Goal: Check status: Check status

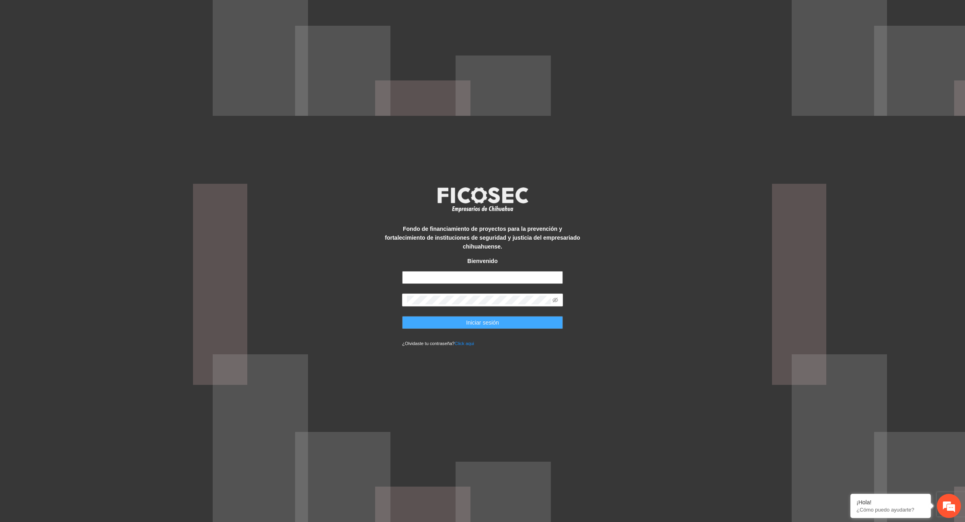
type input "**********"
click at [477, 318] on span "Iniciar sesión" at bounding box center [482, 322] width 33 height 9
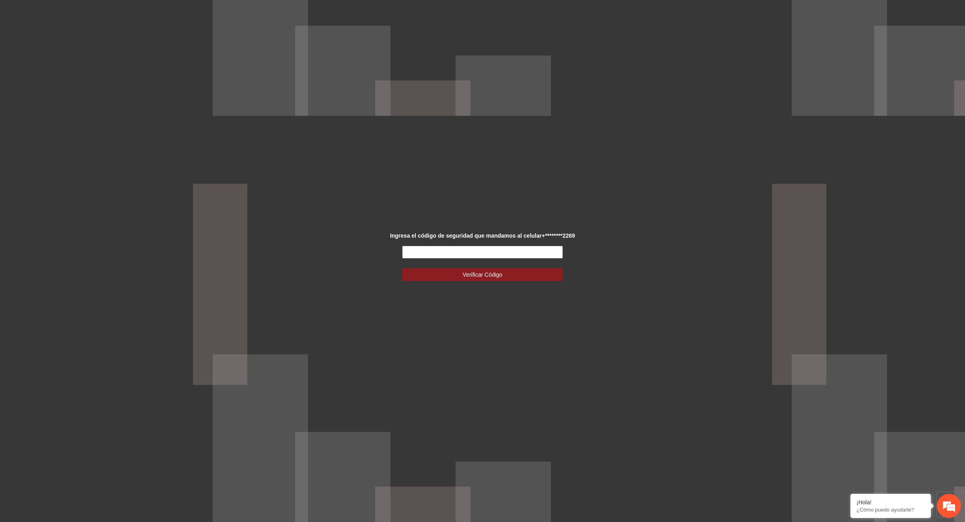
click at [464, 252] on input "text" at bounding box center [482, 252] width 161 height 13
type input "******"
click at [495, 277] on span "Verificar Código" at bounding box center [483, 274] width 40 height 9
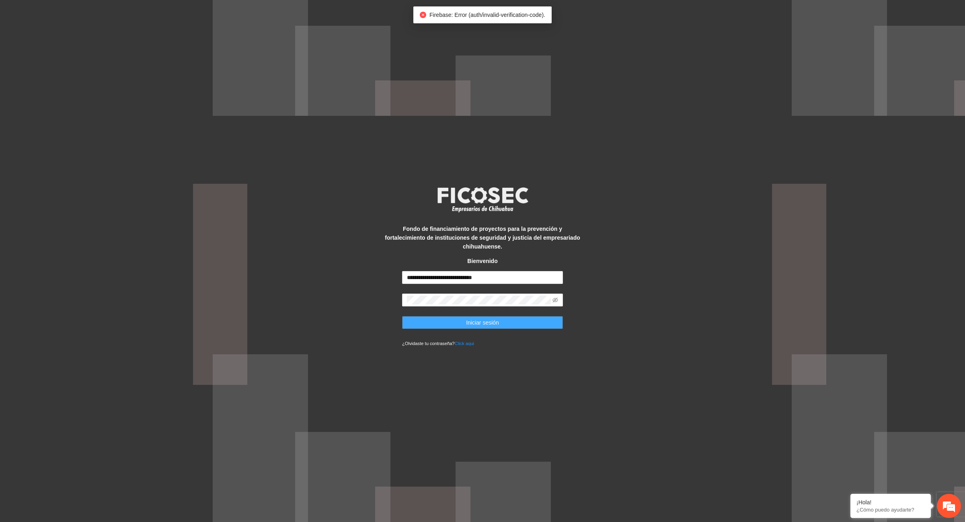
click at [481, 324] on button "Iniciar sesión" at bounding box center [482, 322] width 161 height 13
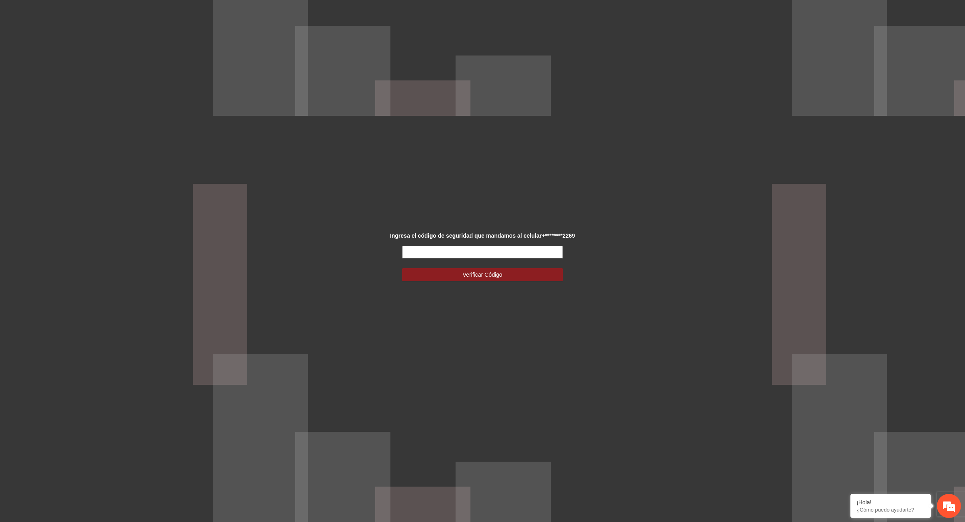
click at [457, 250] on input "text" at bounding box center [482, 252] width 161 height 13
type input "******"
click at [495, 282] on div "Ingresa el código de seguridad que mandamos al celular +********2269 ****** Ver…" at bounding box center [482, 261] width 201 height 60
click at [493, 279] on button "Verificar Código" at bounding box center [482, 274] width 161 height 13
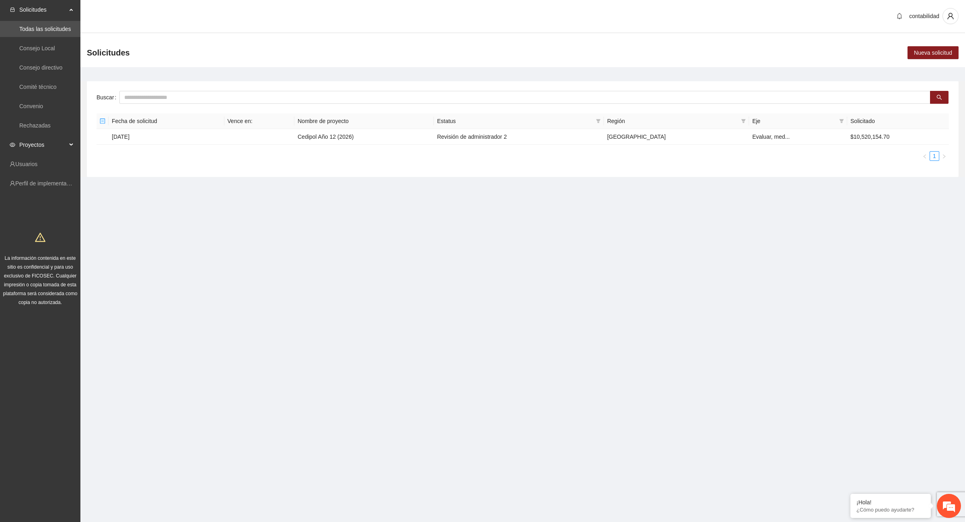
click at [39, 143] on span "Proyectos" at bounding box center [42, 145] width 47 height 16
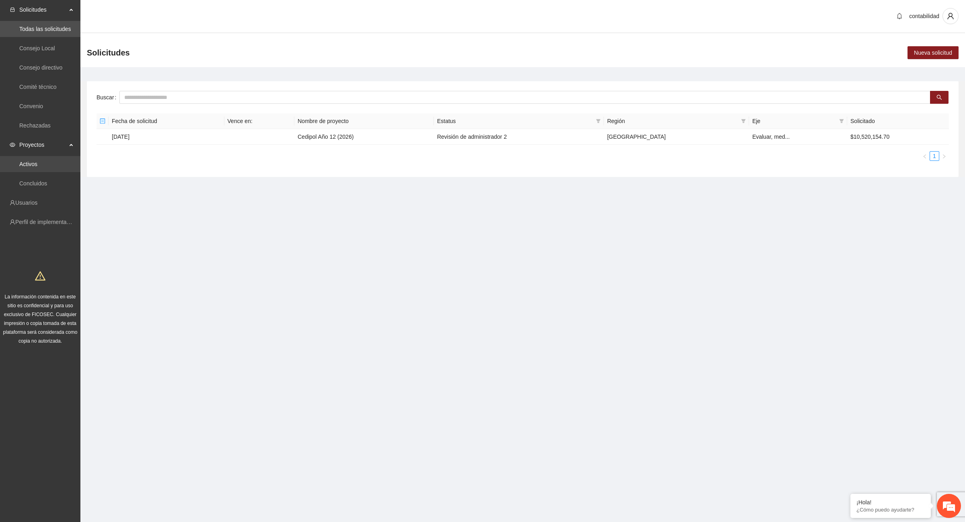
click at [37, 165] on link "Activos" at bounding box center [28, 164] width 18 height 6
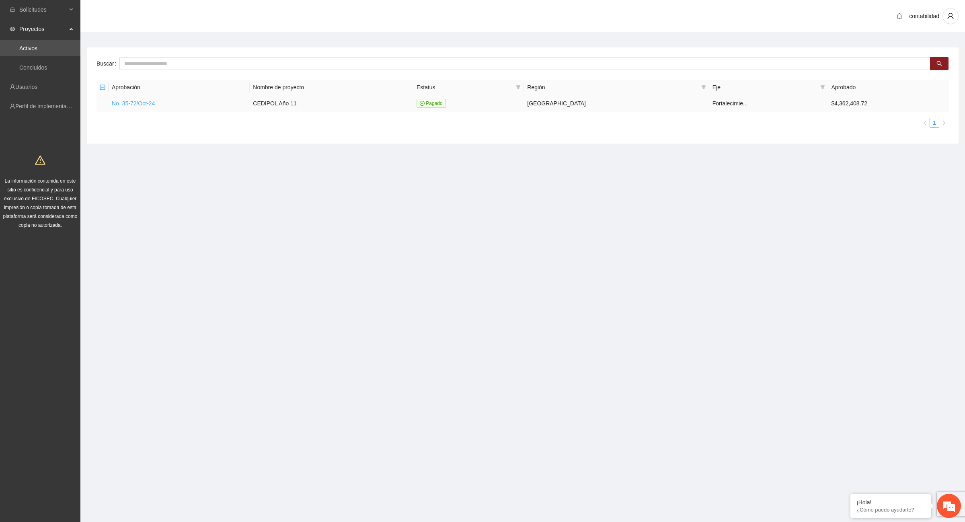
click at [151, 103] on link "No. 35-72/Oct-24" at bounding box center [133, 103] width 43 height 6
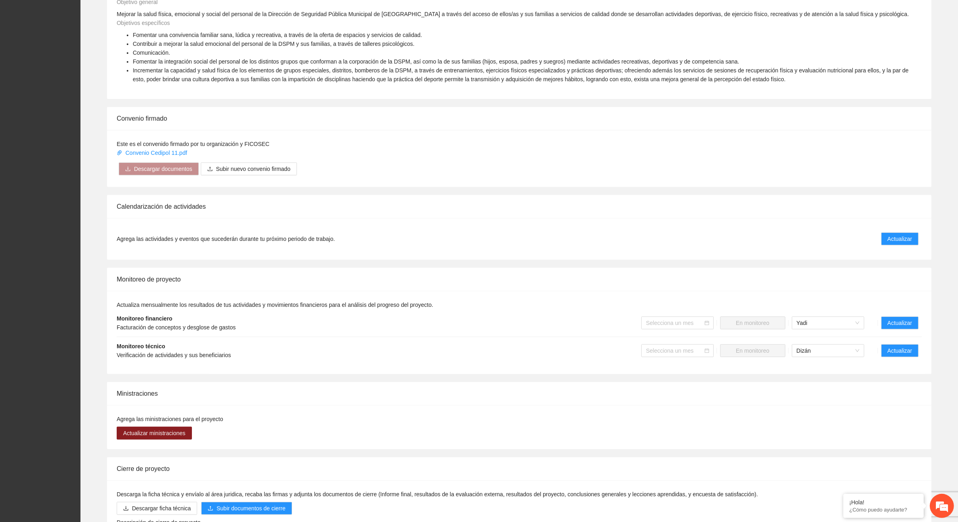
scroll to position [352, 0]
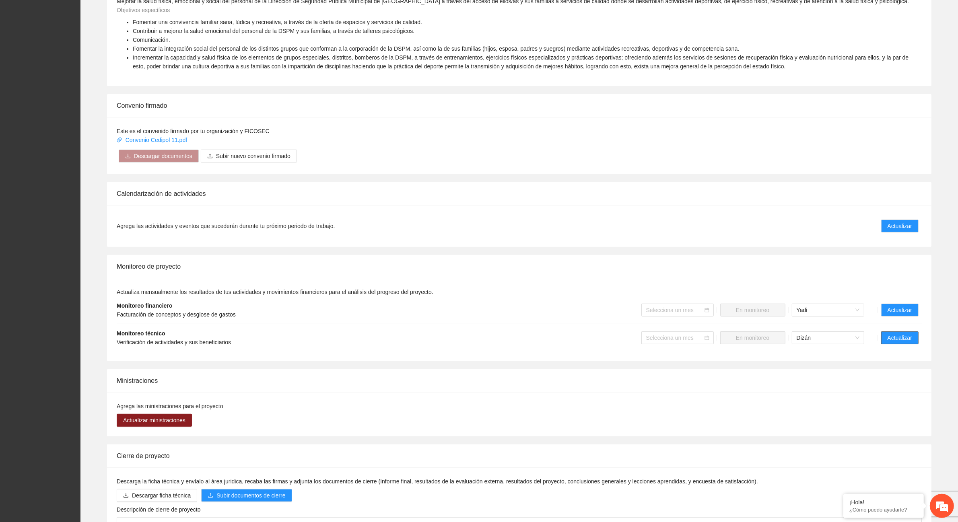
click at [897, 340] on span "Actualizar" at bounding box center [899, 337] width 25 height 9
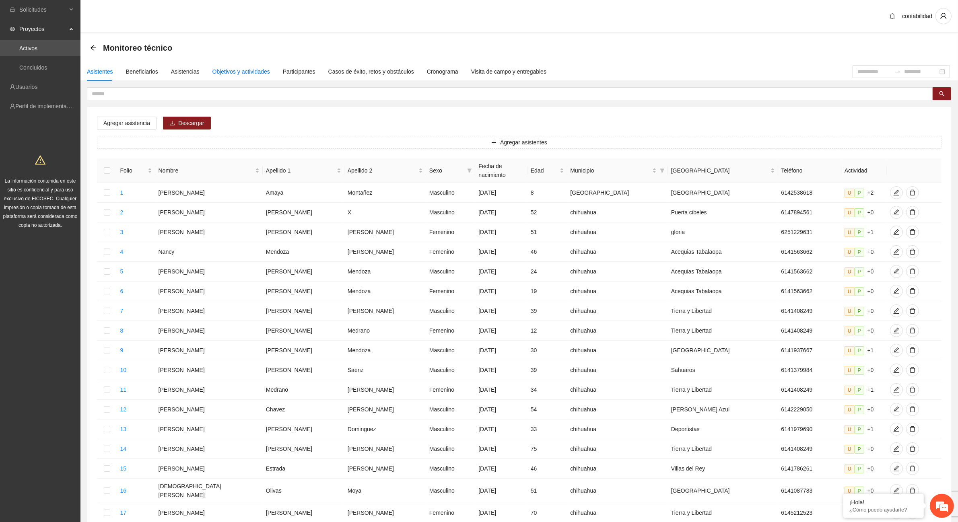
click at [252, 72] on div "Objetivos y actividades" at bounding box center [241, 71] width 58 height 9
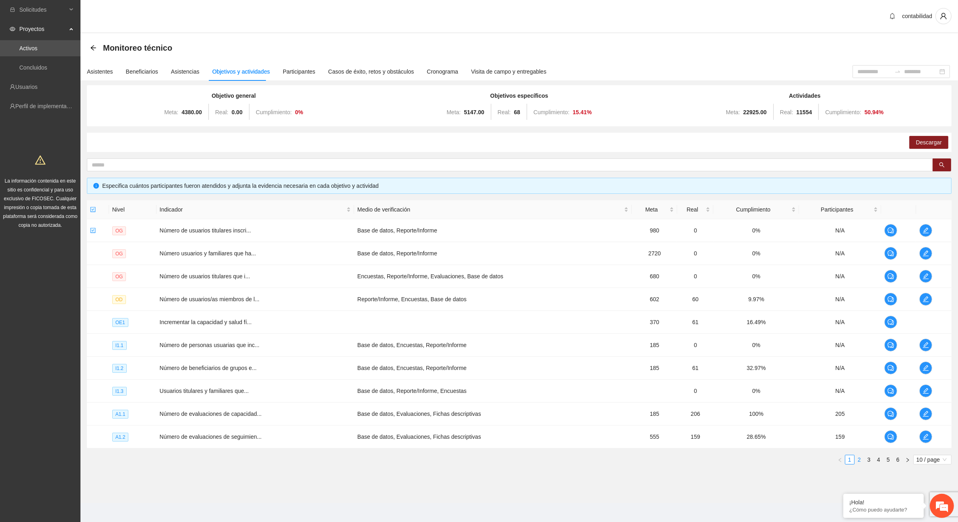
click at [857, 461] on link "2" at bounding box center [859, 459] width 9 height 9
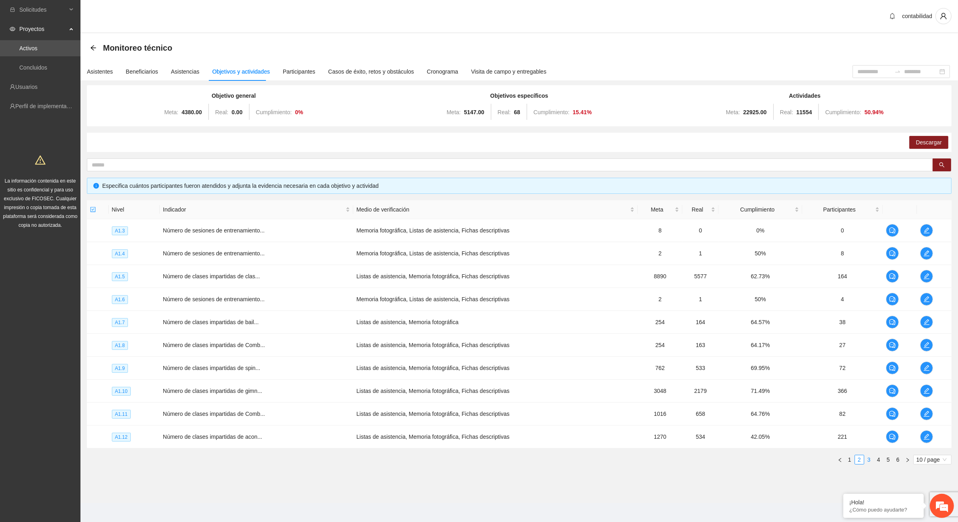
click at [867, 462] on link "3" at bounding box center [868, 459] width 9 height 9
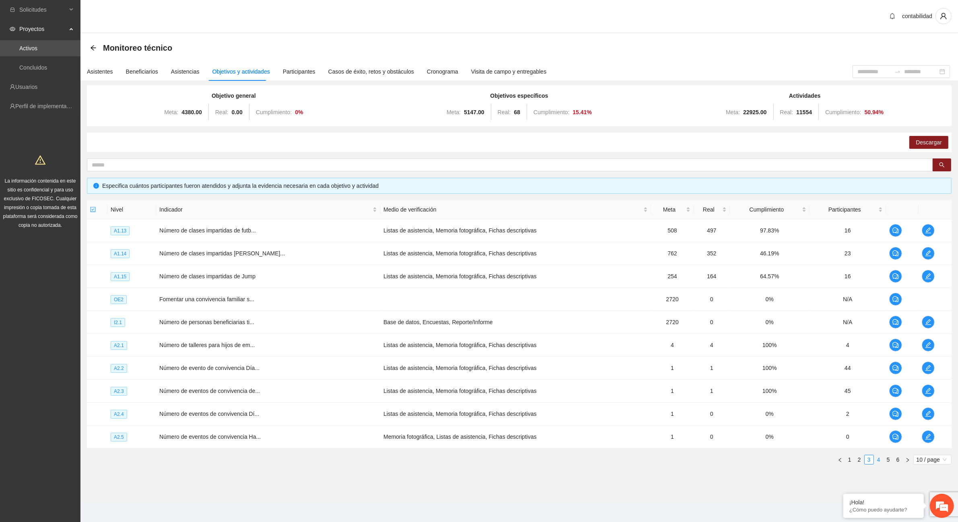
click at [877, 461] on link "4" at bounding box center [878, 459] width 9 height 9
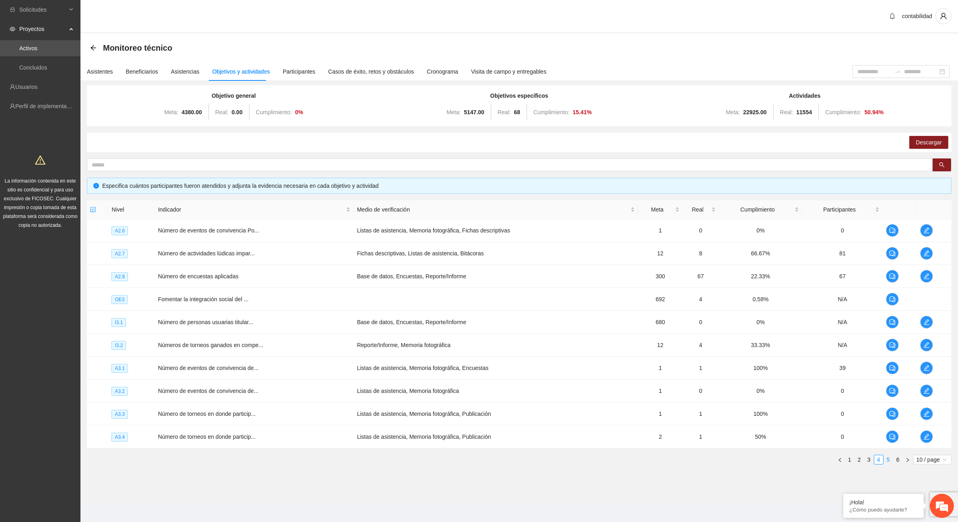
click at [887, 460] on link "5" at bounding box center [888, 459] width 9 height 9
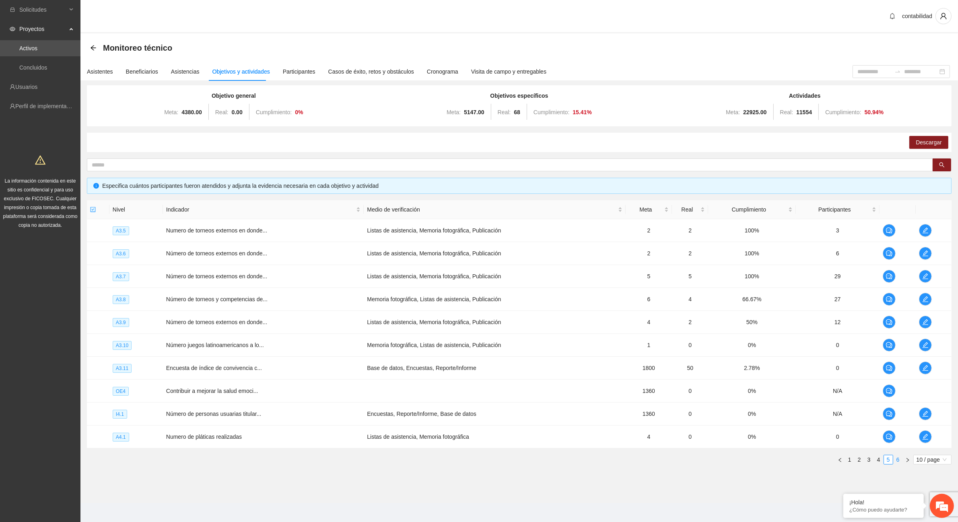
click at [897, 458] on link "6" at bounding box center [897, 459] width 9 height 9
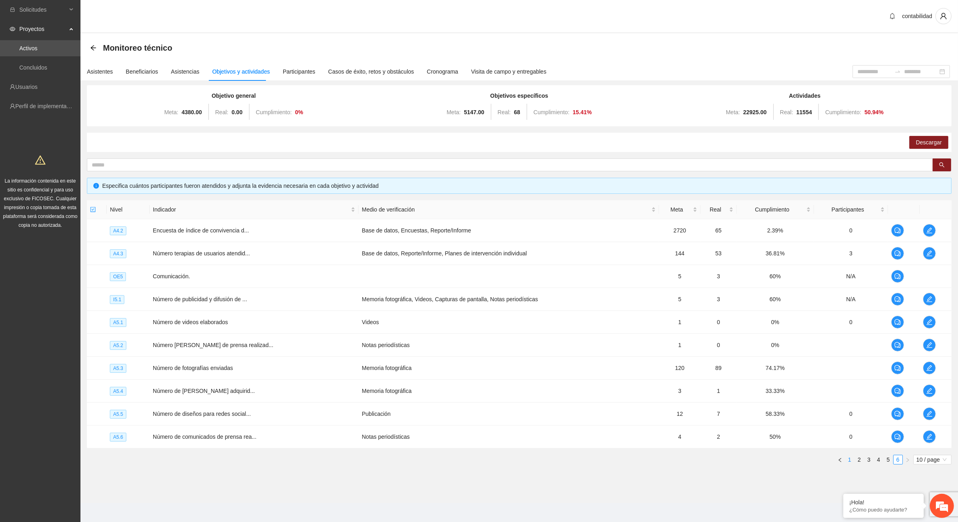
click at [847, 460] on link "1" at bounding box center [849, 459] width 9 height 9
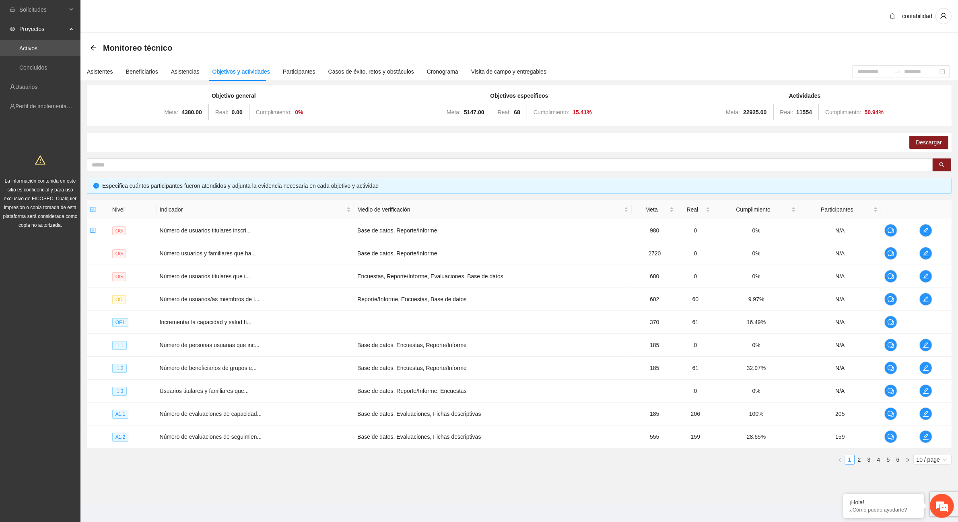
click at [93, 47] on icon "arrow-left" at bounding box center [93, 48] width 6 height 6
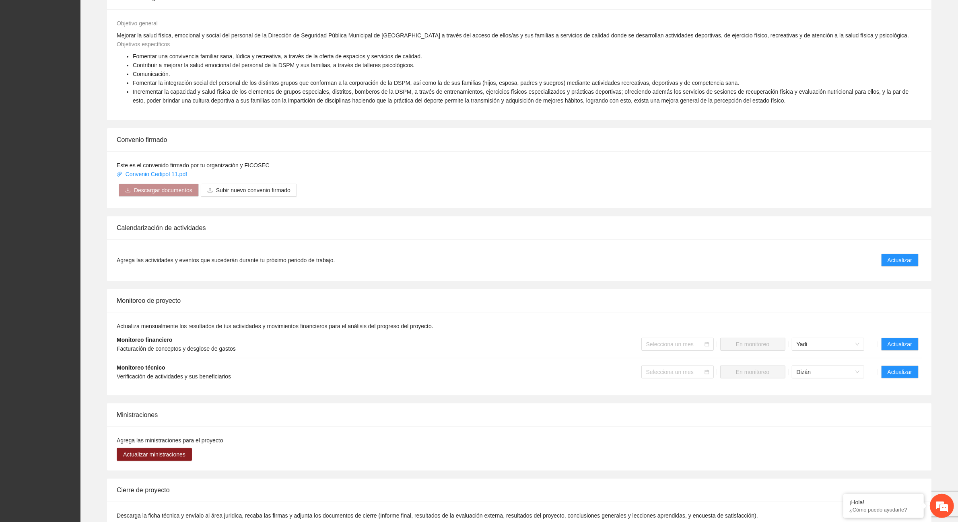
scroll to position [352, 0]
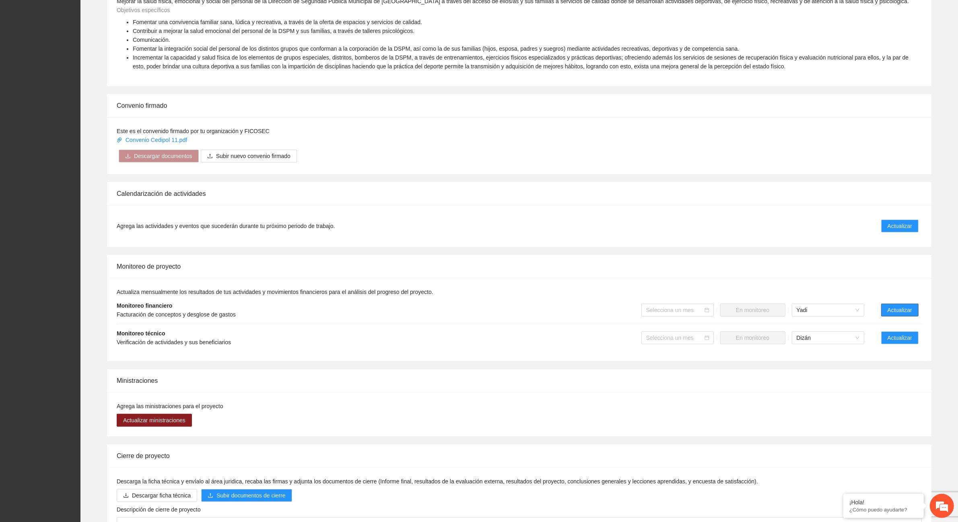
click at [898, 311] on span "Actualizar" at bounding box center [899, 310] width 25 height 9
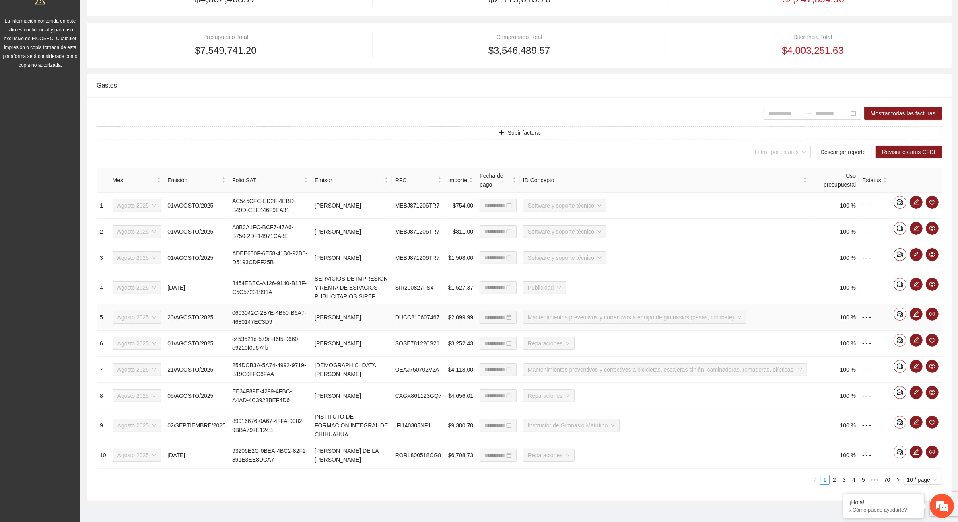
scroll to position [168, 0]
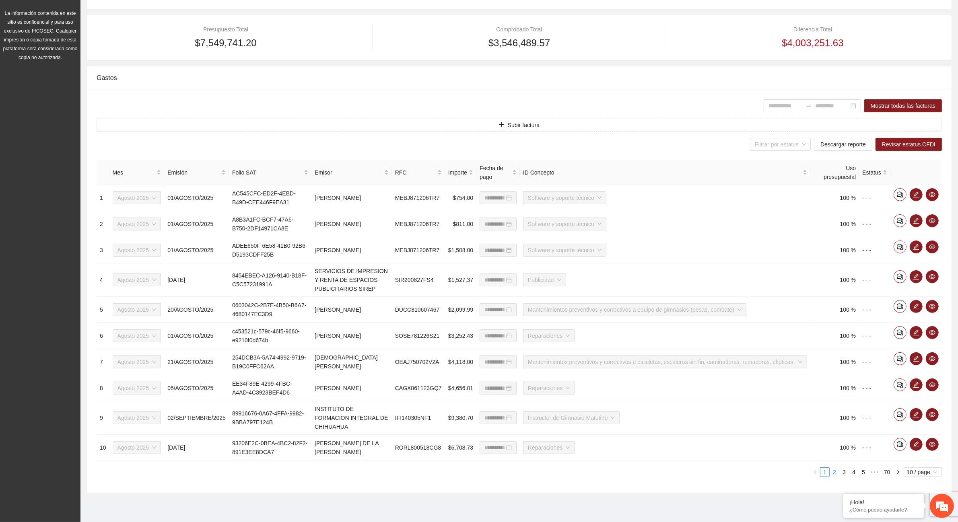
click at [834, 473] on link "2" at bounding box center [834, 472] width 9 height 9
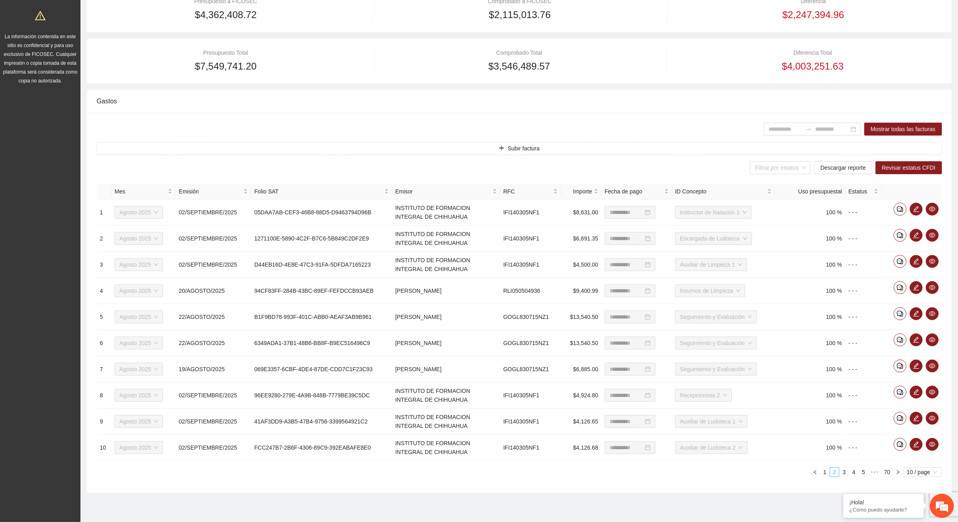
scroll to position [145, 0]
click at [843, 473] on link "3" at bounding box center [843, 472] width 9 height 9
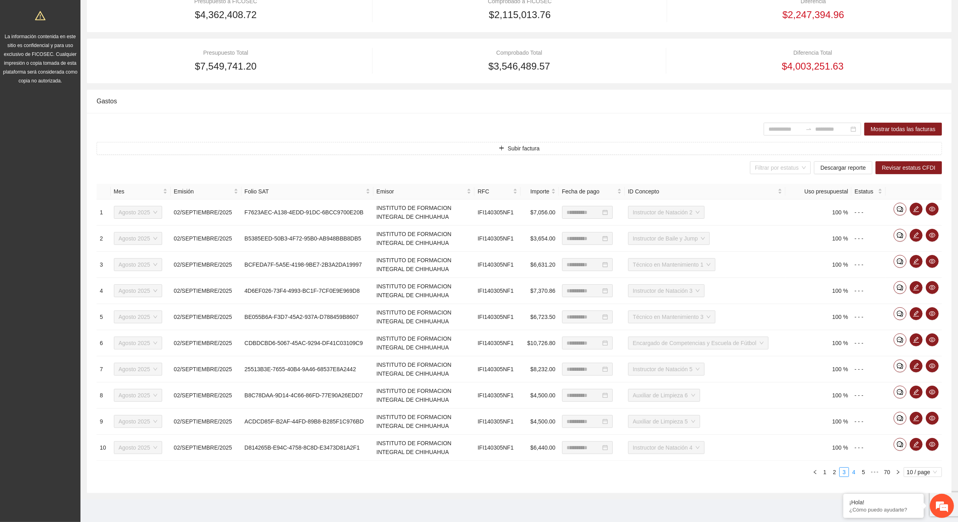
click at [853, 475] on link "4" at bounding box center [853, 472] width 9 height 9
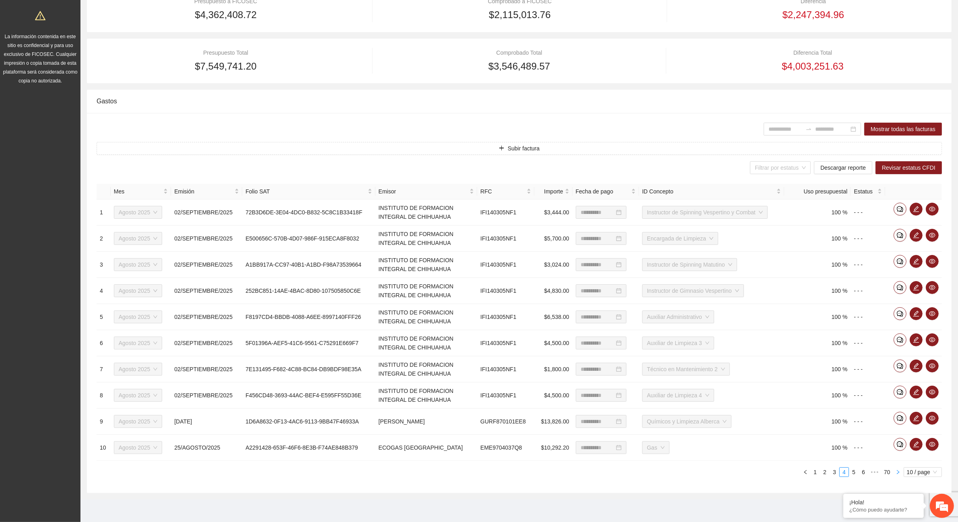
click at [897, 473] on icon "right" at bounding box center [897, 472] width 2 height 4
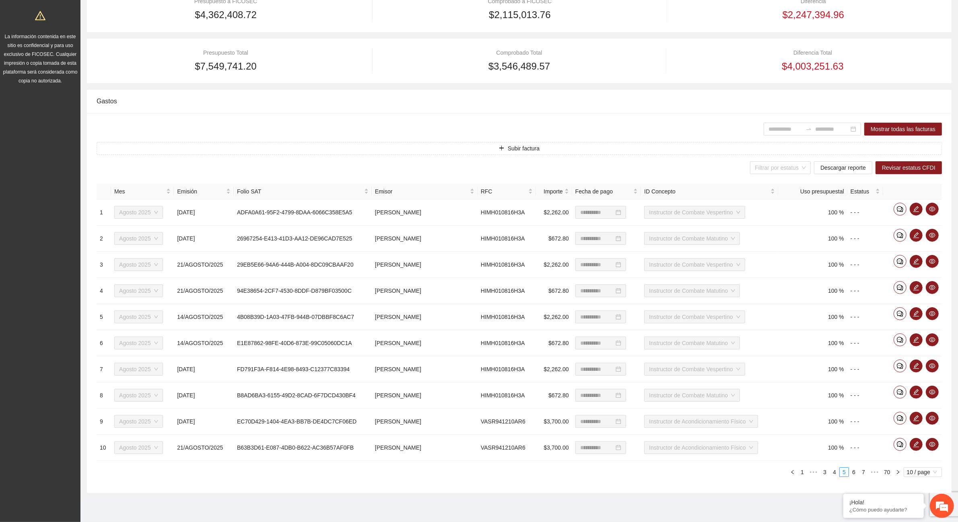
click at [890, 471] on link "70" at bounding box center [886, 472] width 11 height 9
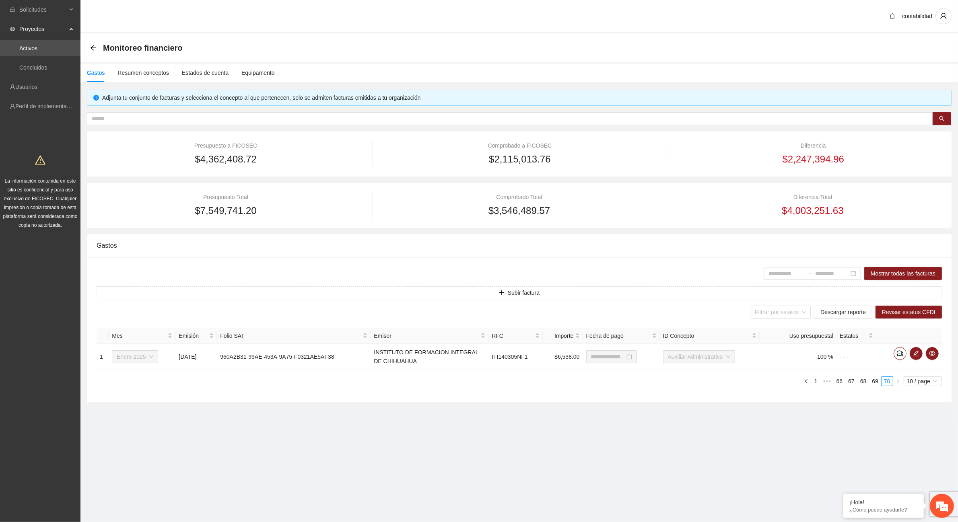
type input "**********"
click at [883, 383] on link "69" at bounding box center [882, 381] width 11 height 9
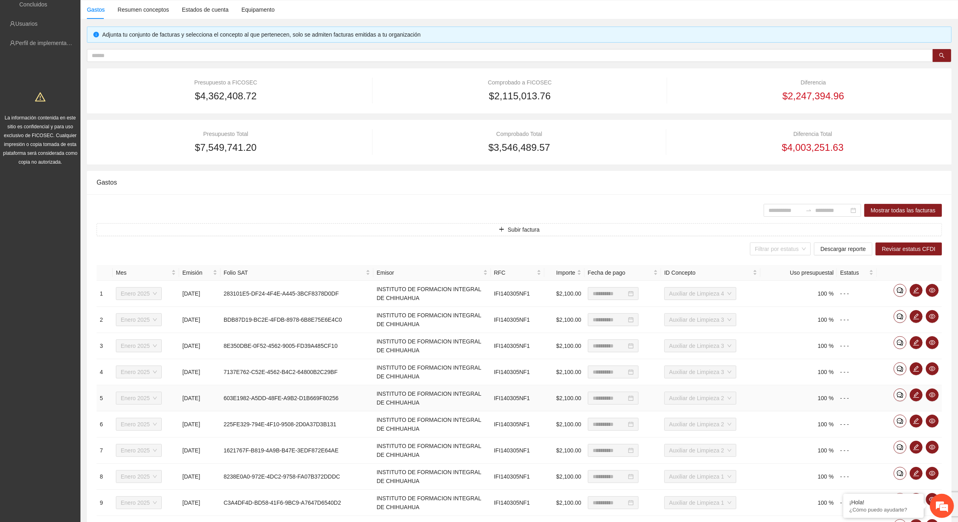
scroll to position [145, 0]
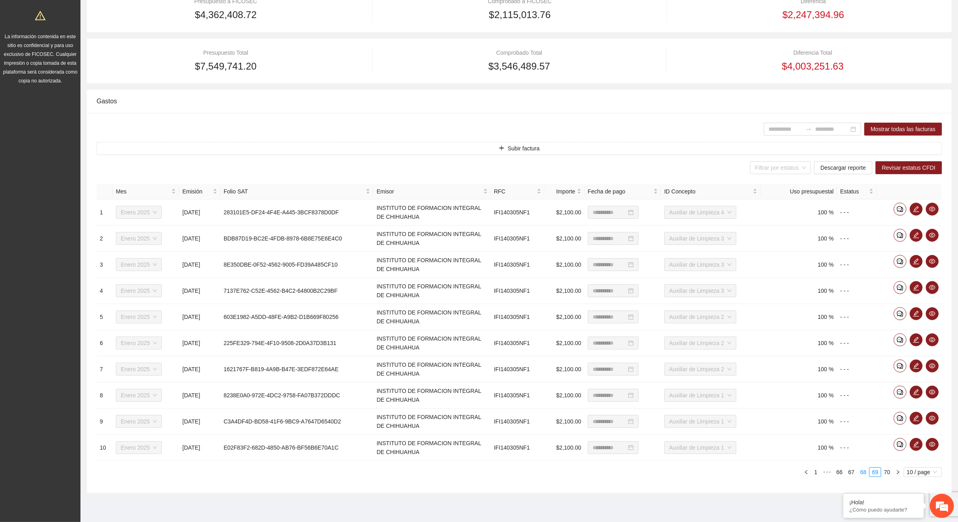
click at [864, 471] on link "68" at bounding box center [862, 472] width 11 height 9
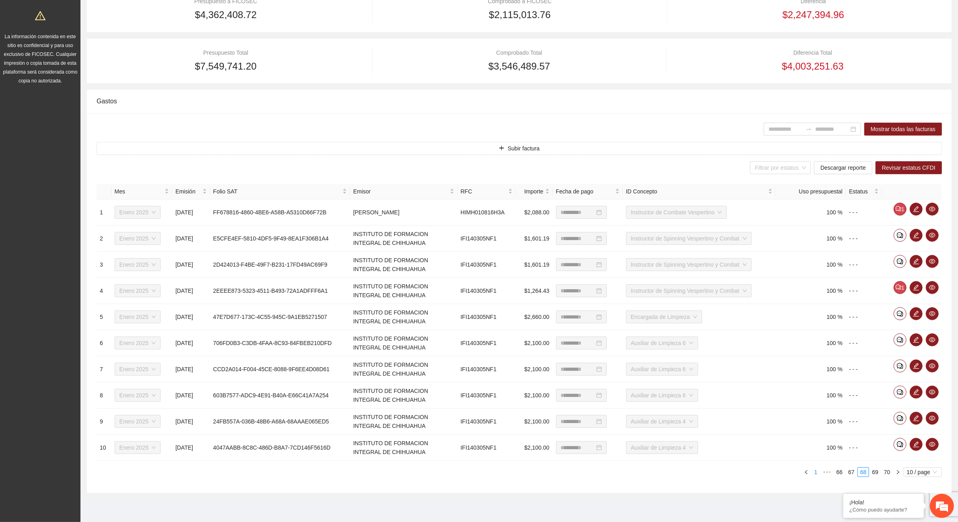
click at [815, 473] on link "1" at bounding box center [815, 472] width 9 height 9
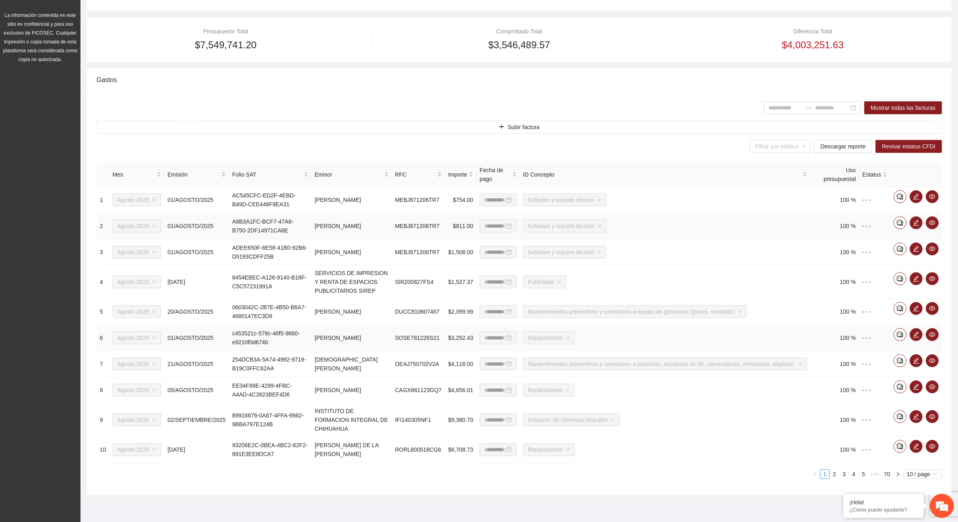
scroll to position [168, 0]
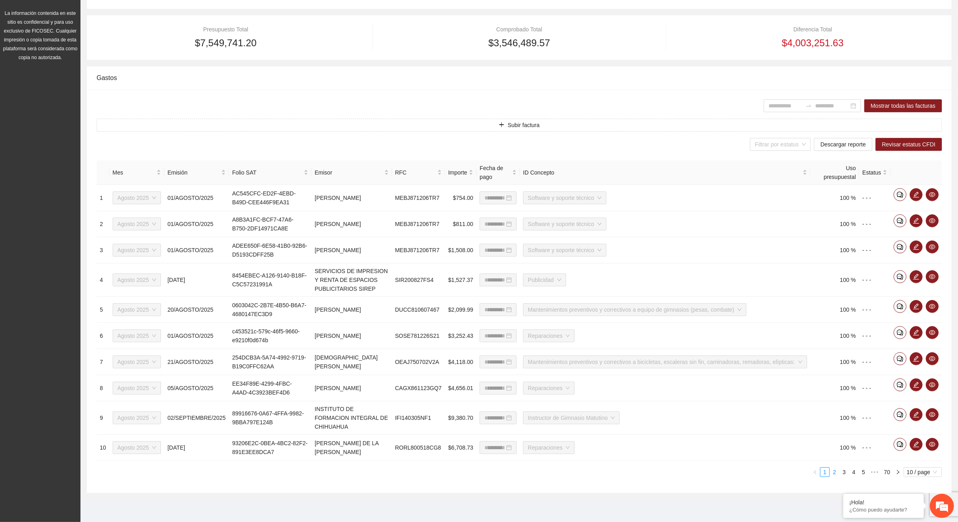
click at [833, 473] on link "2" at bounding box center [834, 472] width 9 height 9
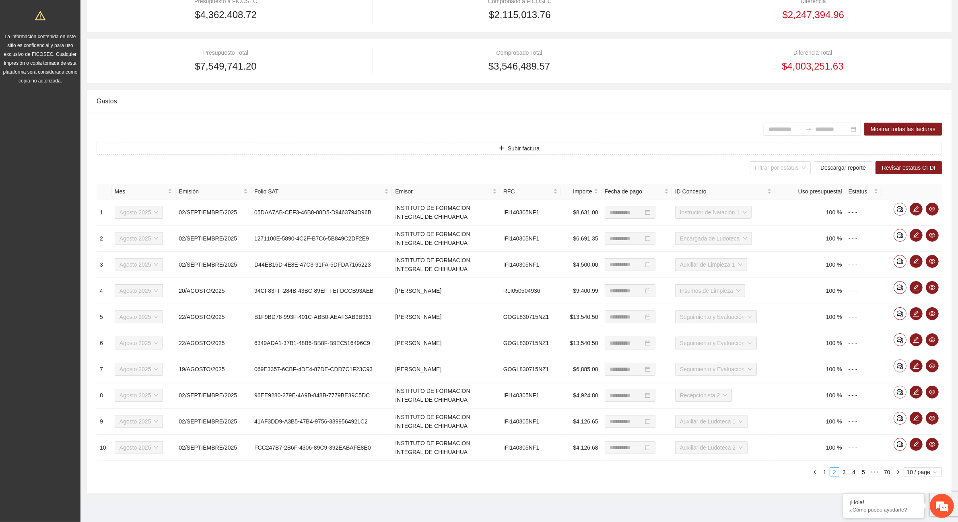
scroll to position [145, 0]
click at [845, 474] on link "3" at bounding box center [843, 472] width 9 height 9
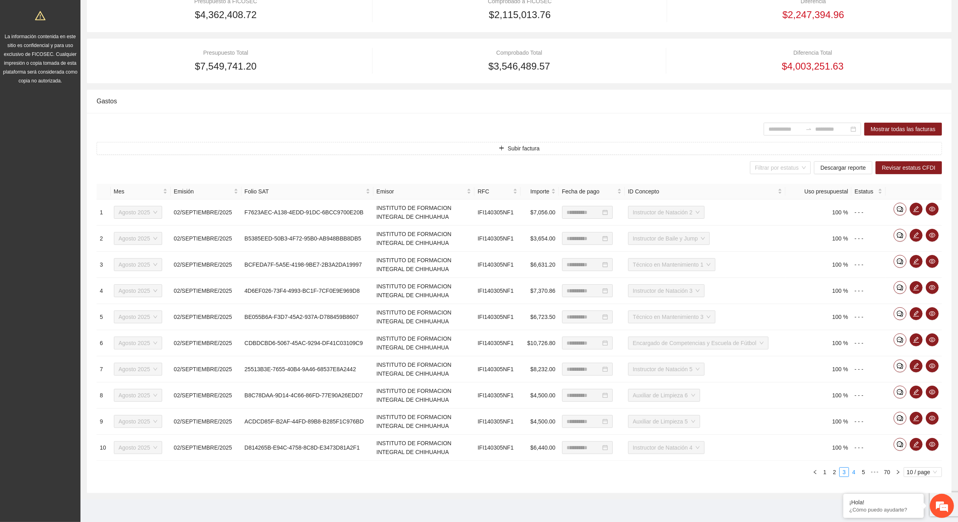
click at [853, 473] on link "4" at bounding box center [853, 472] width 9 height 9
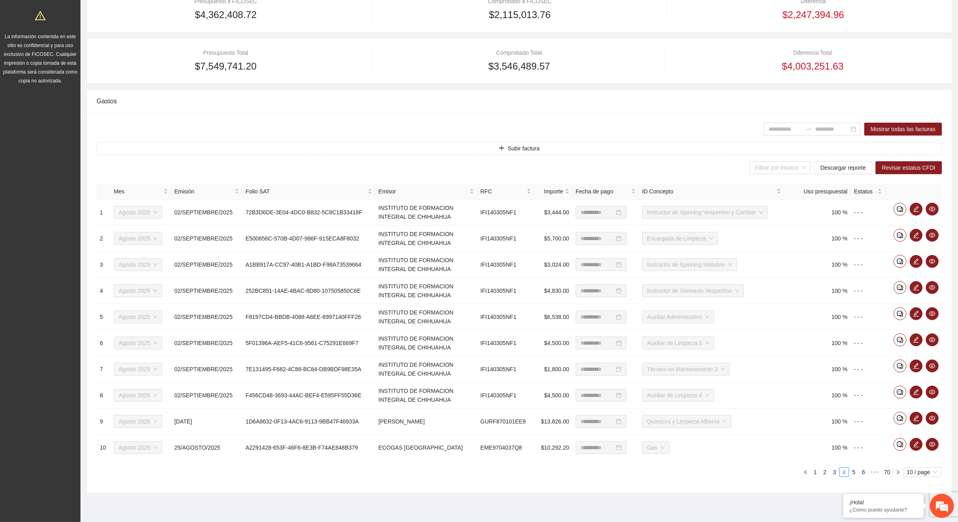
click at [489, 483] on div "**********" at bounding box center [519, 334] width 845 height 300
click at [853, 473] on link "5" at bounding box center [853, 472] width 9 height 9
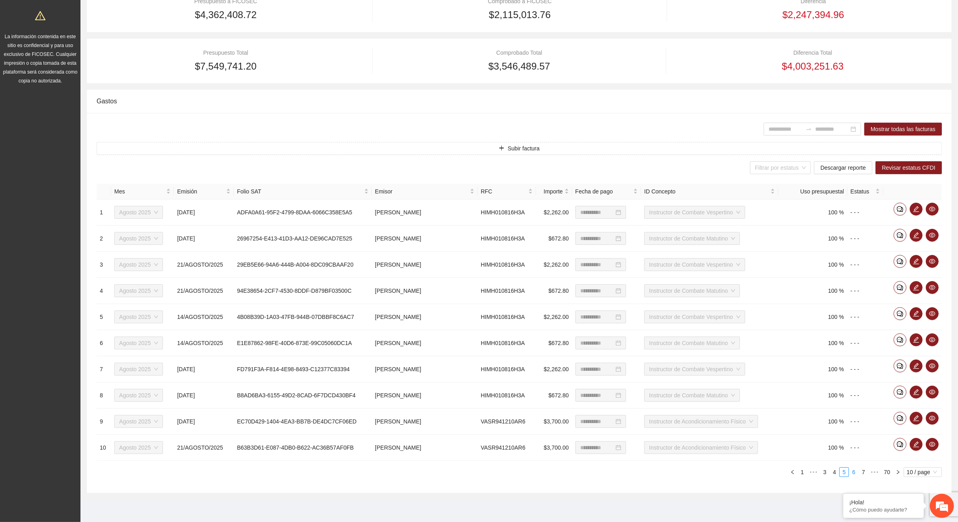
click at [853, 472] on link "6" at bounding box center [853, 472] width 9 height 9
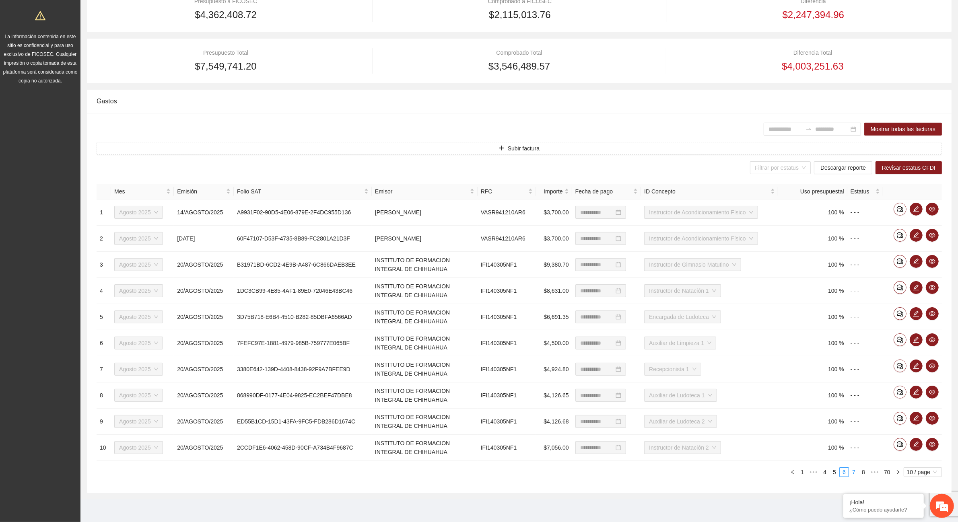
click at [851, 472] on link "7" at bounding box center [853, 472] width 9 height 9
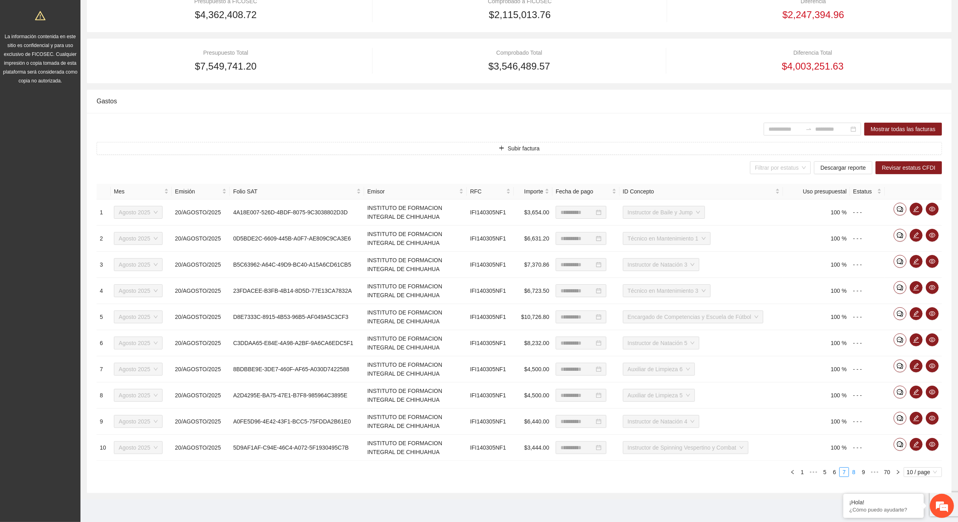
click at [855, 473] on link "8" at bounding box center [853, 472] width 9 height 9
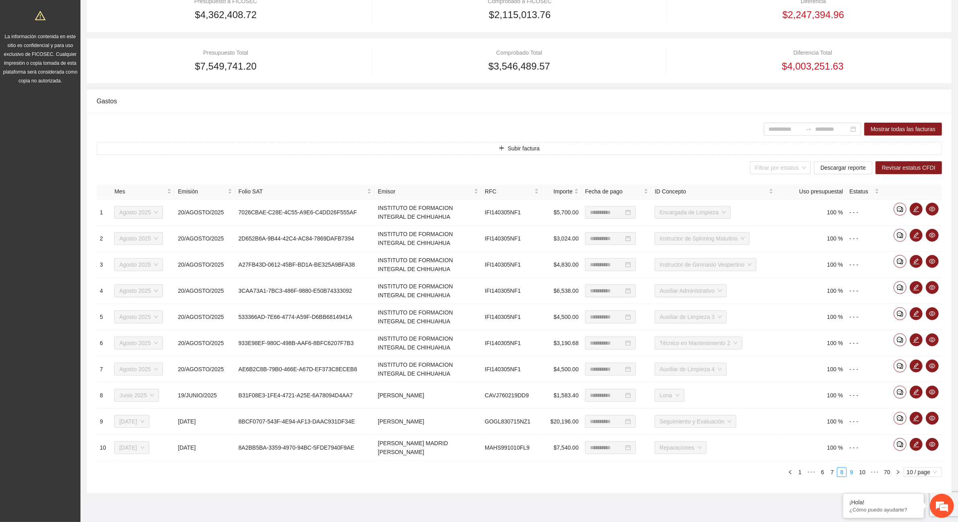
click at [853, 471] on link "9" at bounding box center [851, 472] width 9 height 9
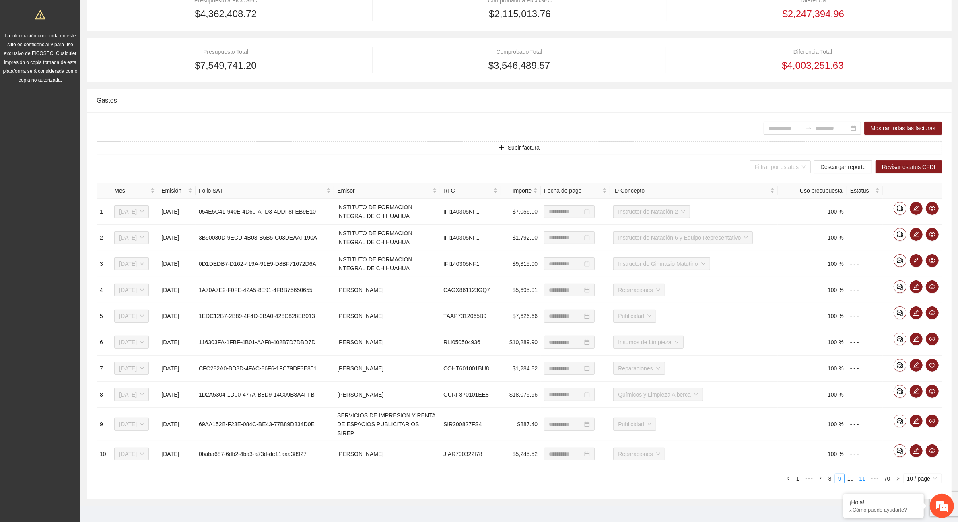
click at [849, 474] on link "10" at bounding box center [850, 478] width 11 height 9
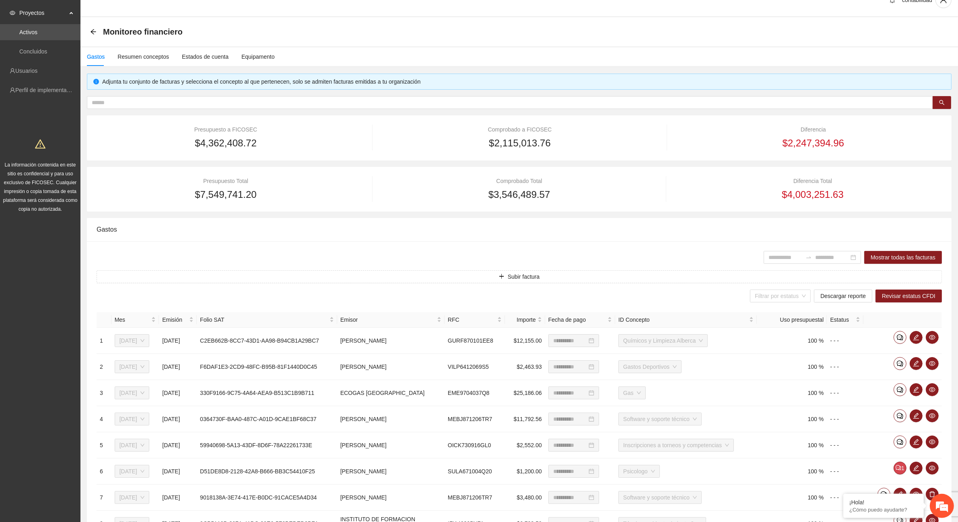
scroll to position [0, 0]
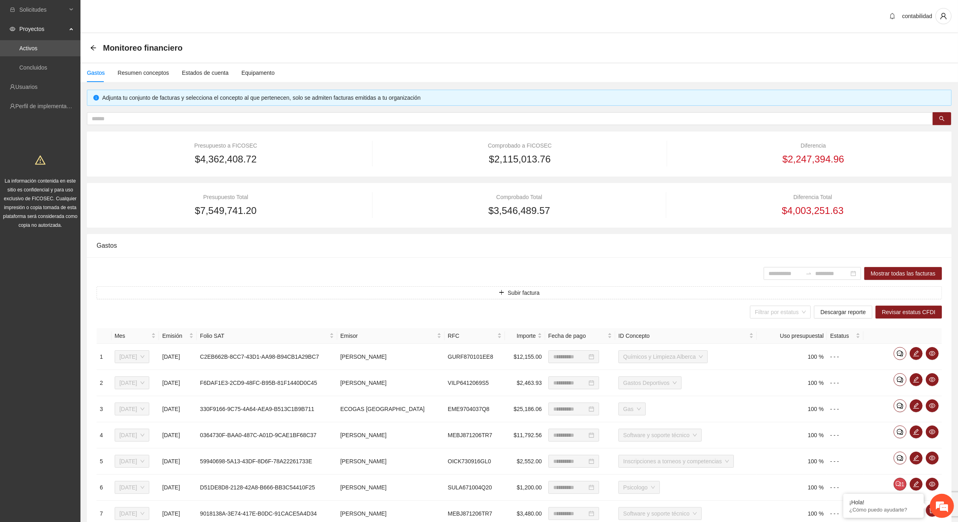
drag, startPoint x: 92, startPoint y: 45, endPoint x: 97, endPoint y: 47, distance: 4.5
click at [93, 45] on icon "arrow-left" at bounding box center [93, 48] width 6 height 6
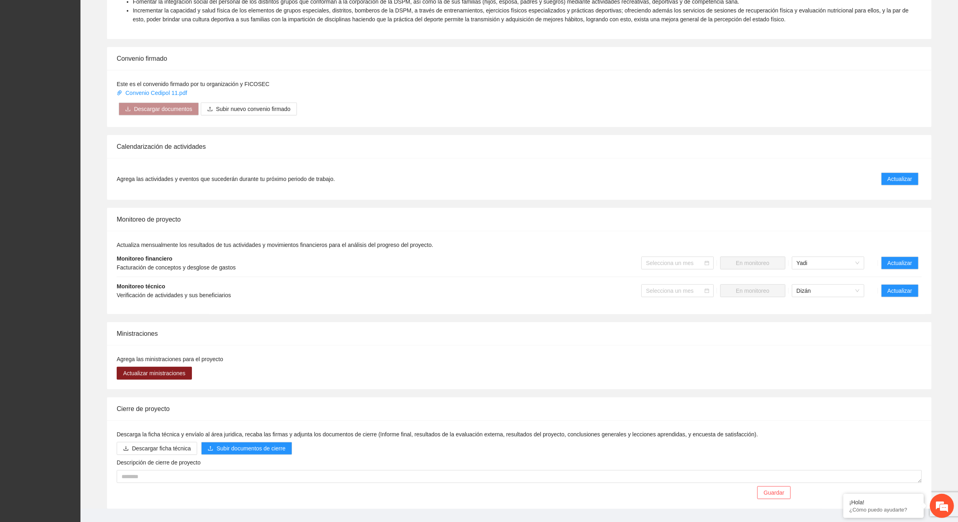
scroll to position [402, 0]
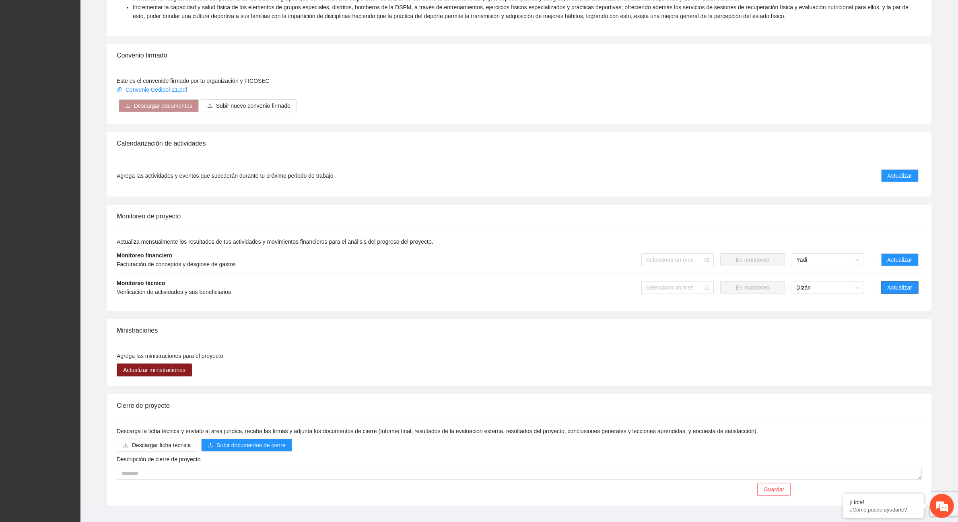
click at [893, 288] on span "Actualizar" at bounding box center [899, 287] width 25 height 9
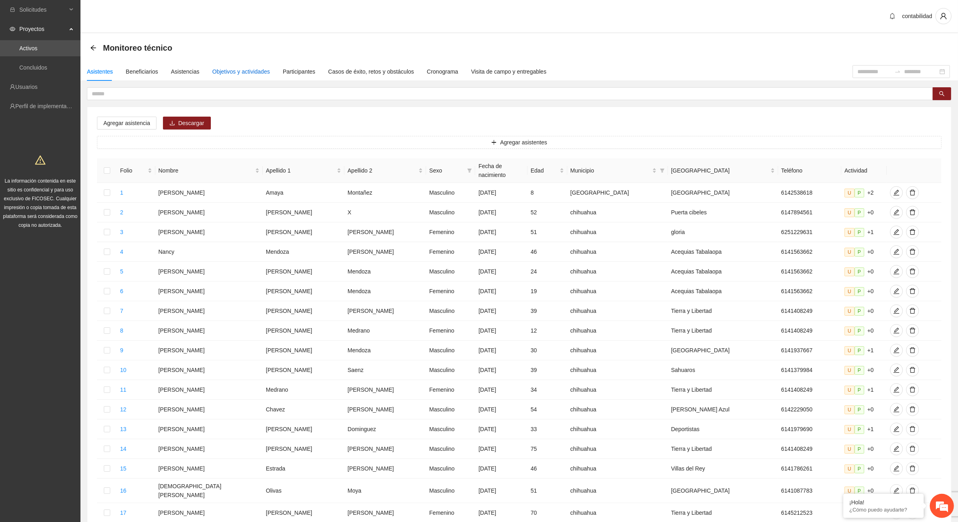
click at [216, 73] on div "Objetivos y actividades" at bounding box center [241, 71] width 58 height 9
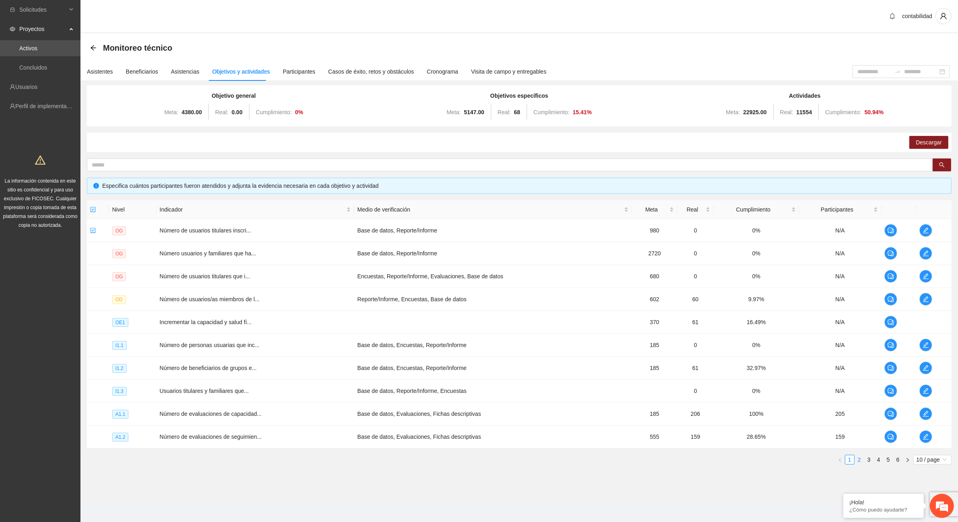
click at [860, 460] on link "2" at bounding box center [859, 459] width 9 height 9
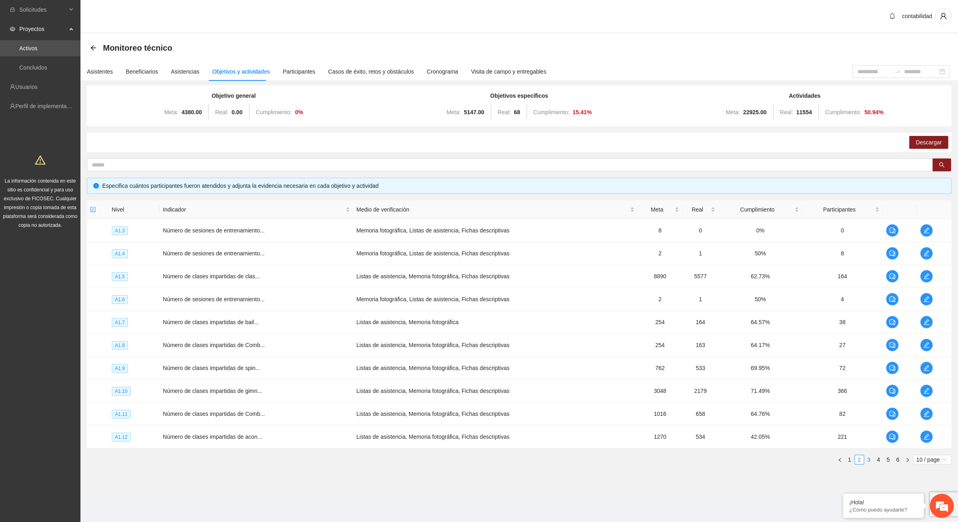
click at [869, 460] on link "3" at bounding box center [868, 459] width 9 height 9
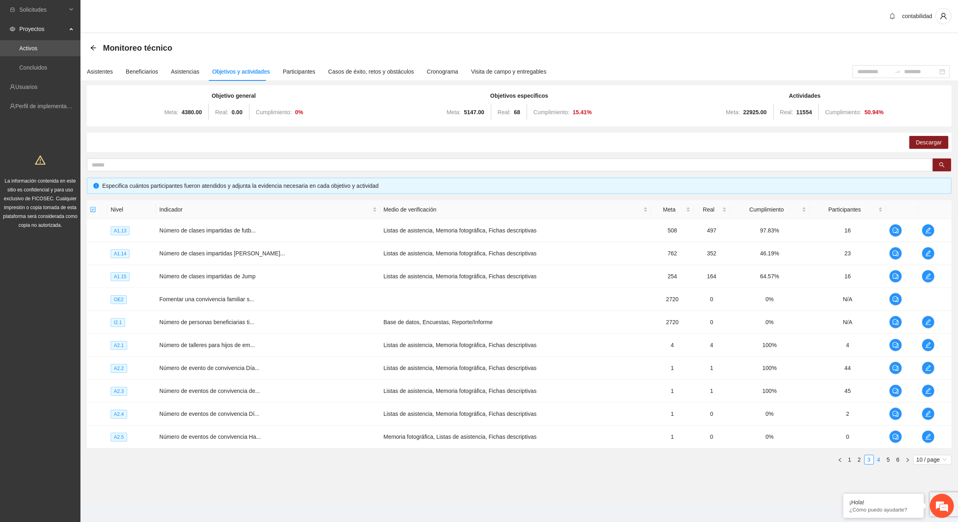
click at [880, 461] on link "4" at bounding box center [878, 459] width 9 height 9
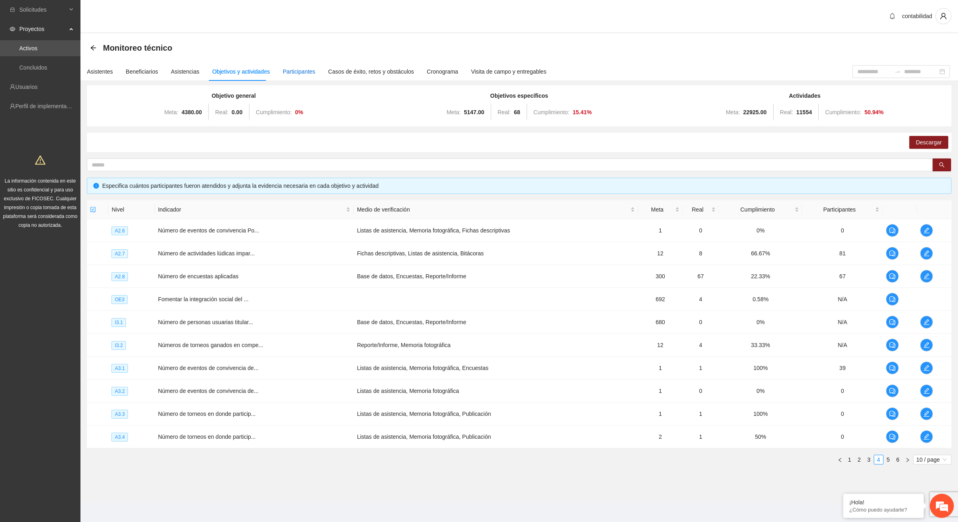
click at [294, 71] on div "Participantes" at bounding box center [299, 71] width 33 height 9
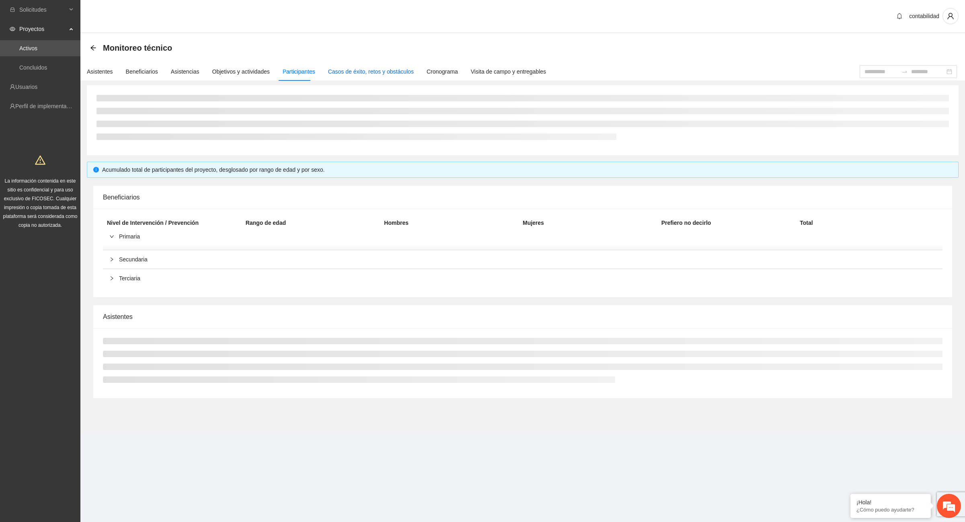
click at [344, 73] on div "Casos de éxito, retos y obstáculos" at bounding box center [371, 71] width 86 height 9
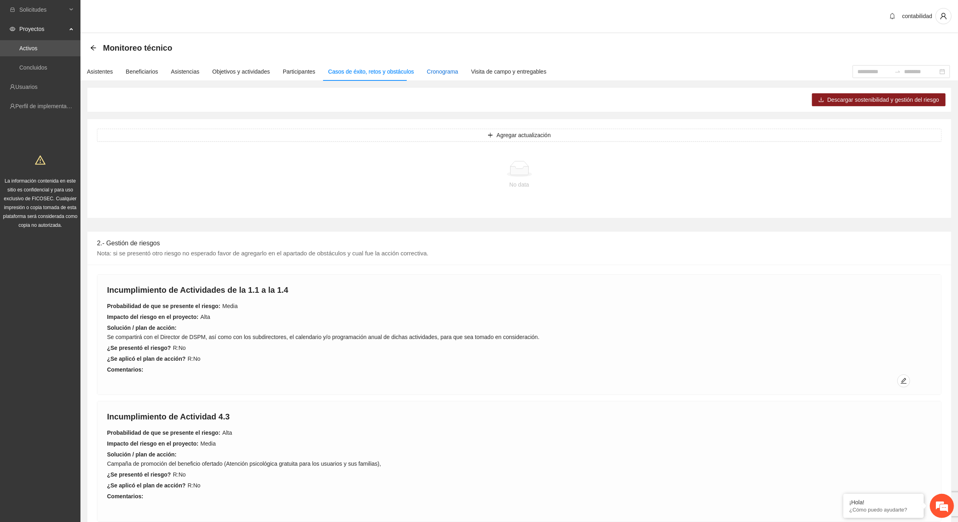
click at [431, 71] on div "Cronograma" at bounding box center [442, 71] width 31 height 9
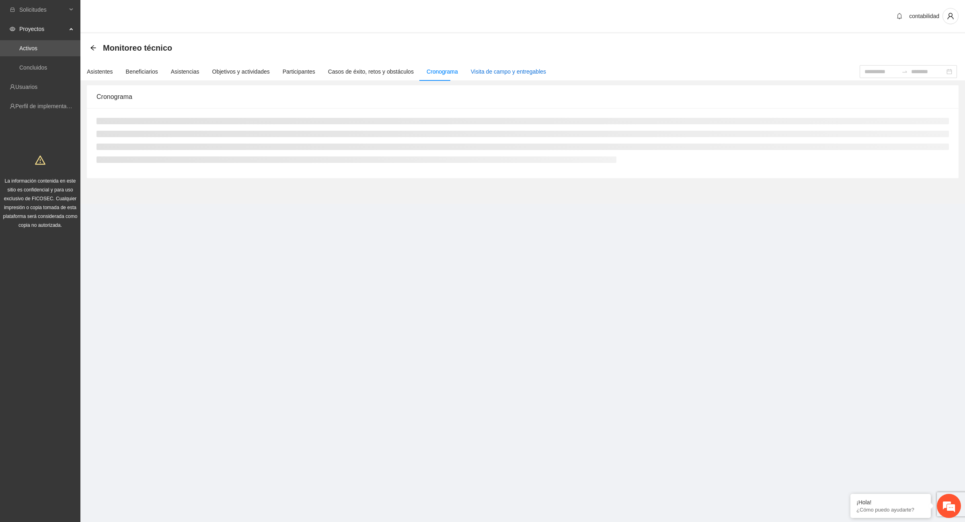
click at [497, 72] on div "Visita de campo y entregables" at bounding box center [508, 71] width 75 height 9
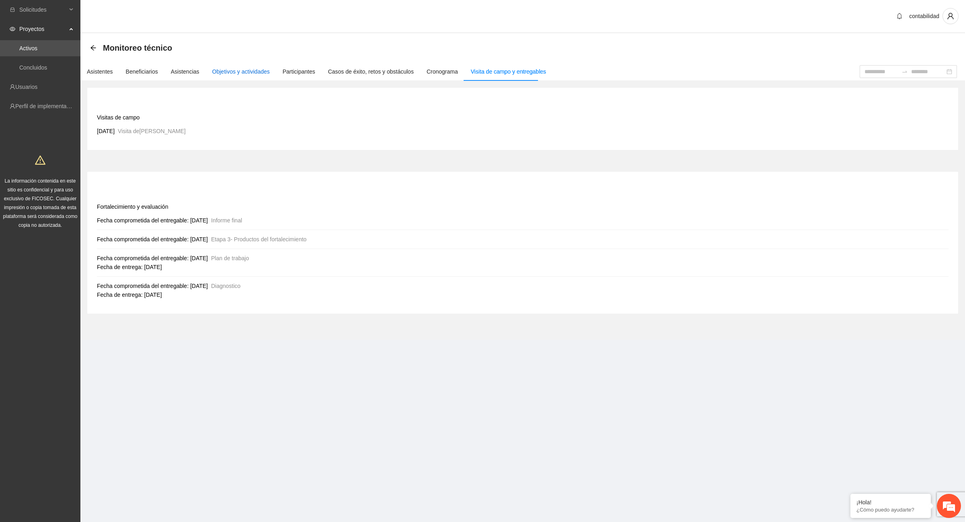
click at [224, 71] on div "Objetivos y actividades" at bounding box center [241, 71] width 58 height 9
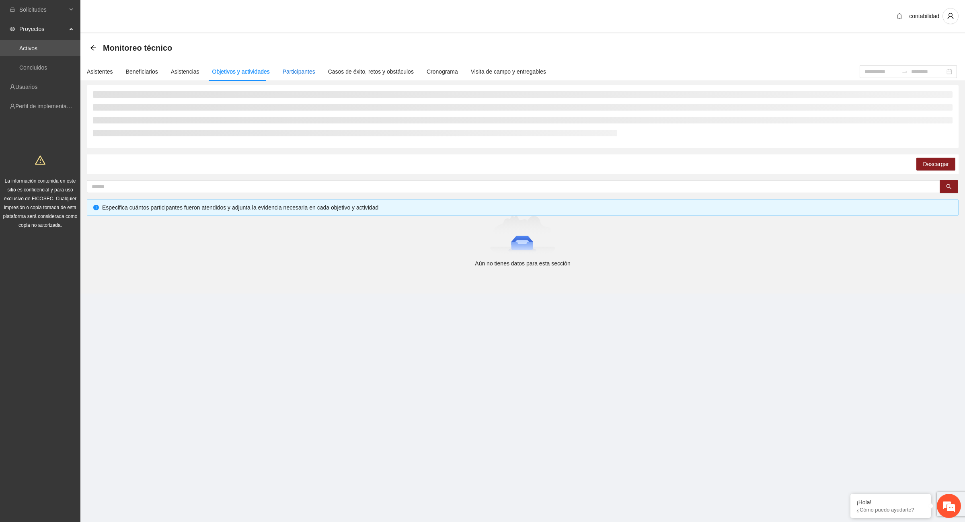
click at [296, 73] on div "Participantes" at bounding box center [299, 71] width 33 height 9
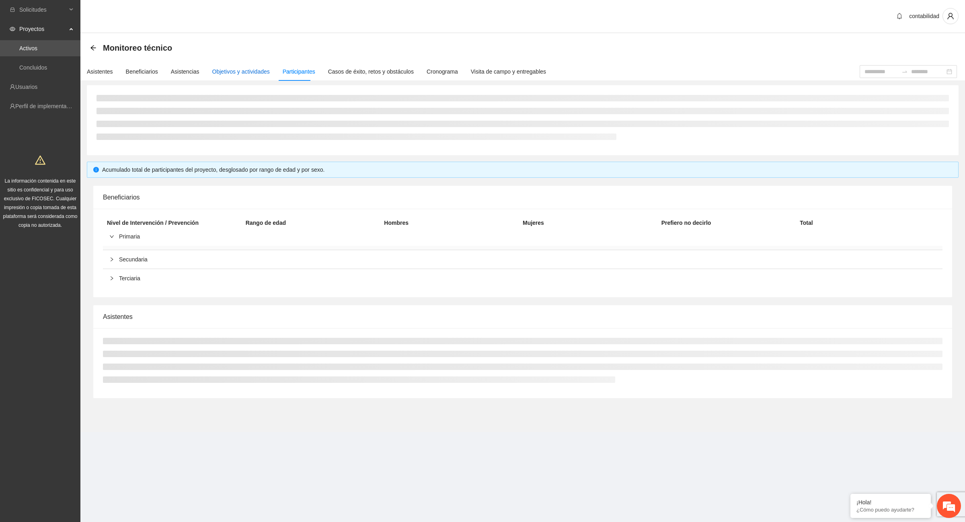
click at [239, 71] on div "Objetivos y actividades" at bounding box center [241, 71] width 58 height 9
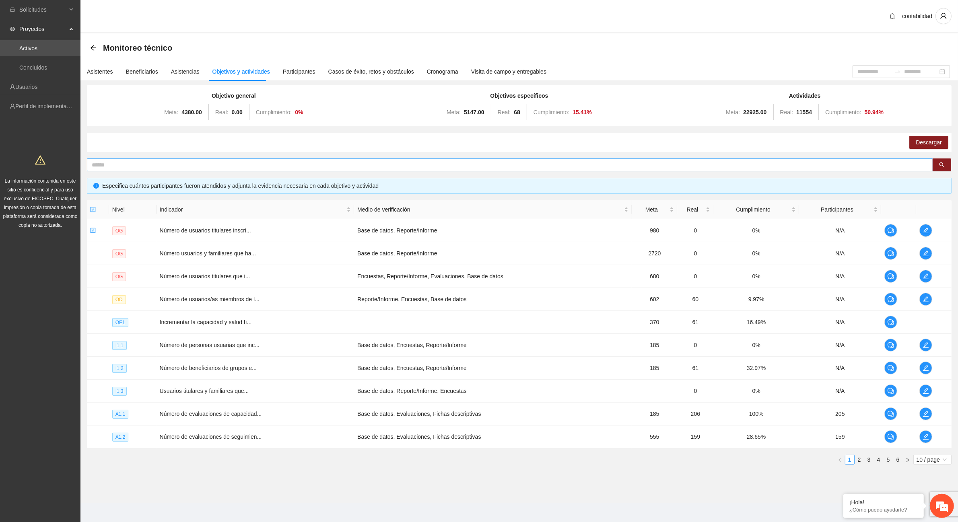
click at [300, 160] on input "text" at bounding box center [507, 164] width 830 height 9
type input "*********"
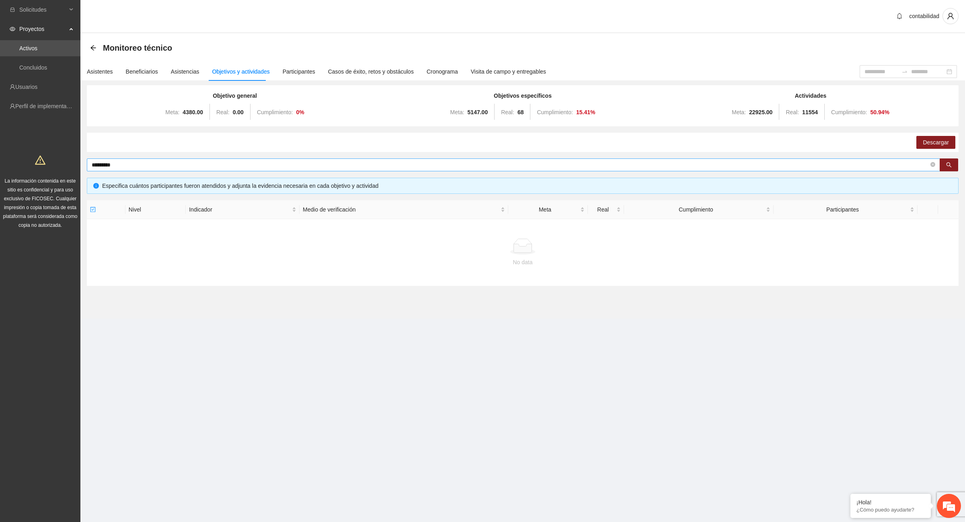
drag, startPoint x: 129, startPoint y: 169, endPoint x: 119, endPoint y: 165, distance: 11.2
click at [119, 165] on span "*********" at bounding box center [513, 164] width 853 height 13
drag, startPoint x: 118, startPoint y: 165, endPoint x: 16, endPoint y: 177, distance: 102.5
click at [16, 177] on section "Solicitudes Proyectos Activos Concluidos Usuarios Perfil de implementadora La i…" at bounding box center [482, 261] width 965 height 522
click at [37, 45] on link "Activos" at bounding box center [28, 48] width 18 height 6
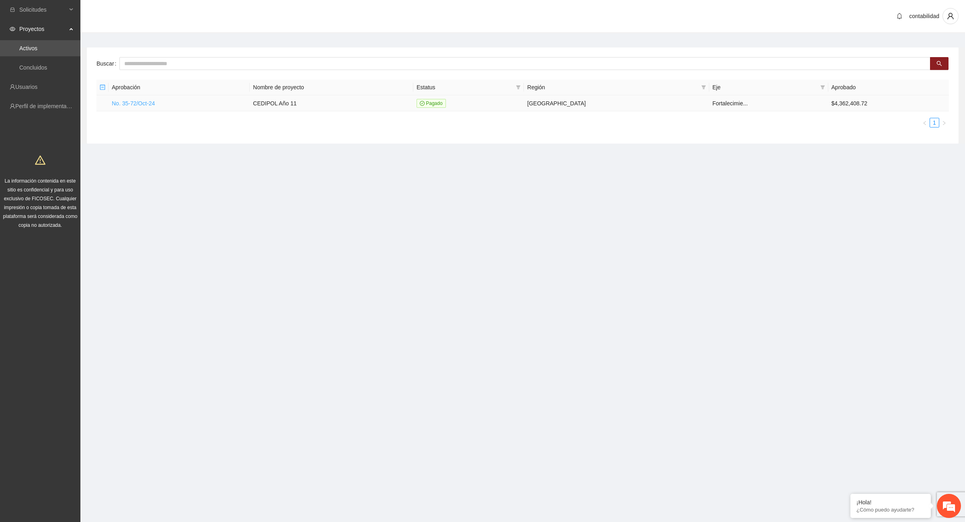
click at [126, 103] on link "No. 35-72/Oct-24" at bounding box center [133, 103] width 43 height 6
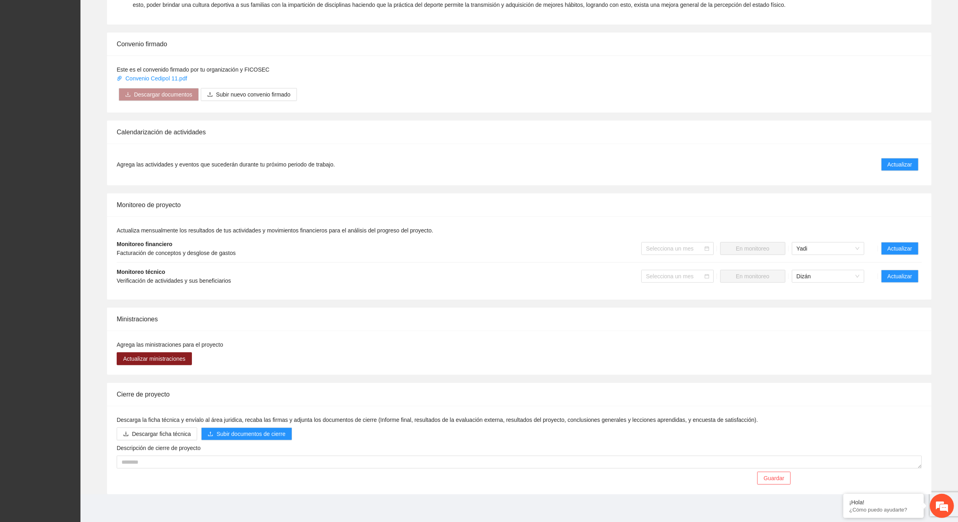
scroll to position [417, 0]
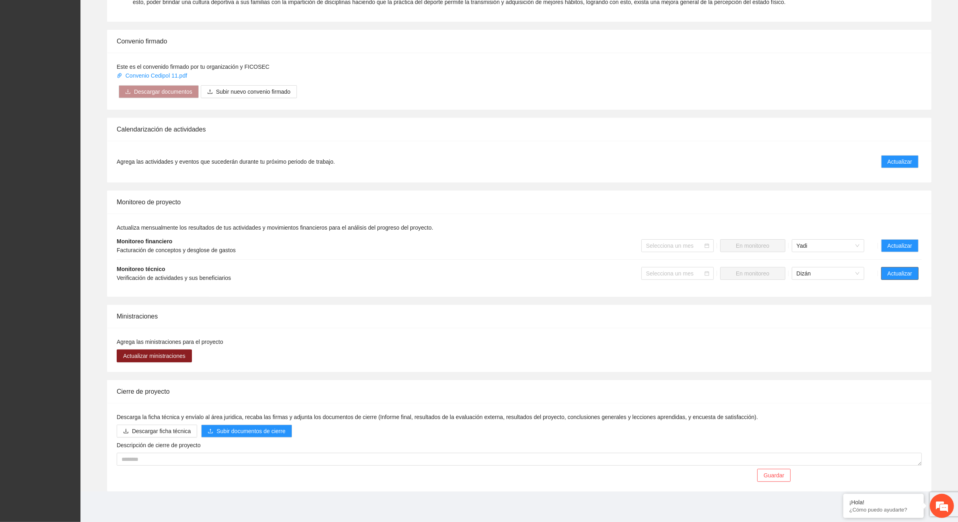
click at [904, 277] on span "Actualizar" at bounding box center [899, 273] width 25 height 9
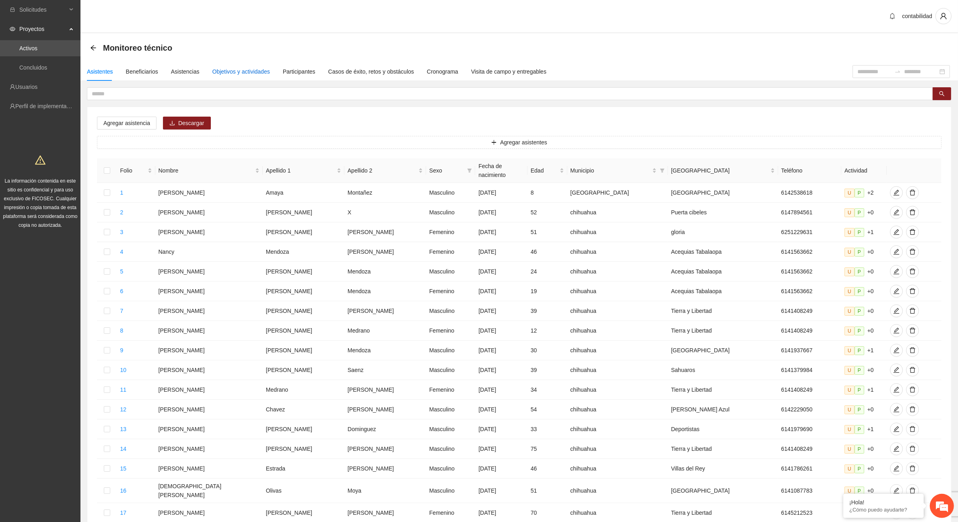
click at [224, 71] on div "Objetivos y actividades" at bounding box center [241, 71] width 58 height 9
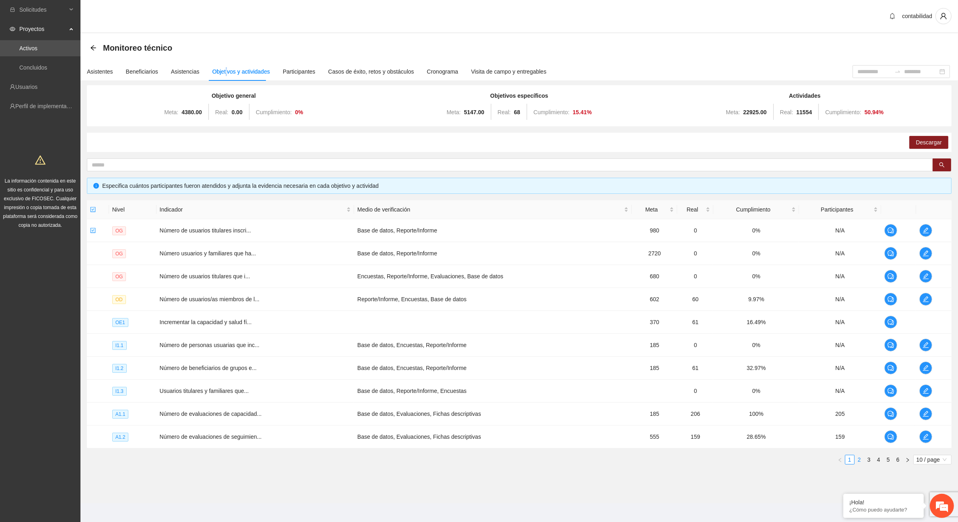
click at [859, 462] on link "2" at bounding box center [859, 459] width 9 height 9
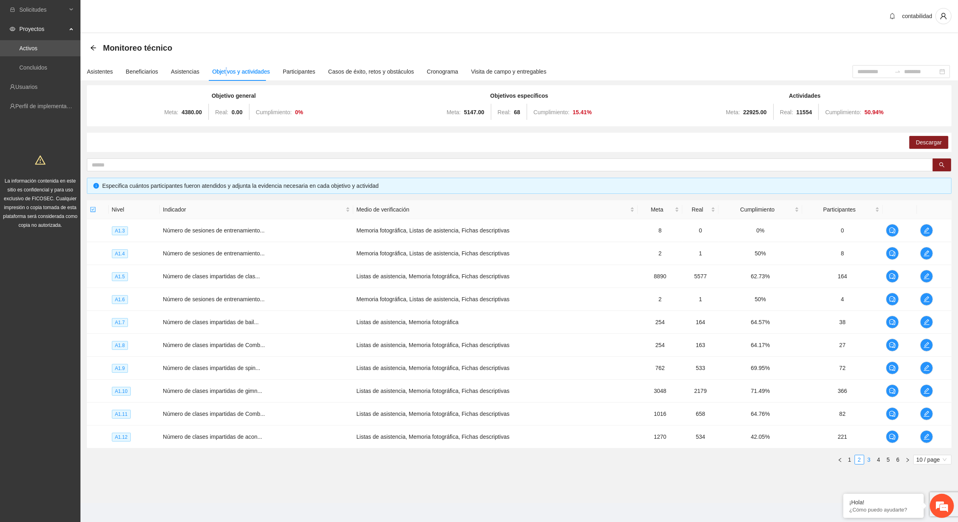
click at [867, 462] on link "3" at bounding box center [868, 459] width 9 height 9
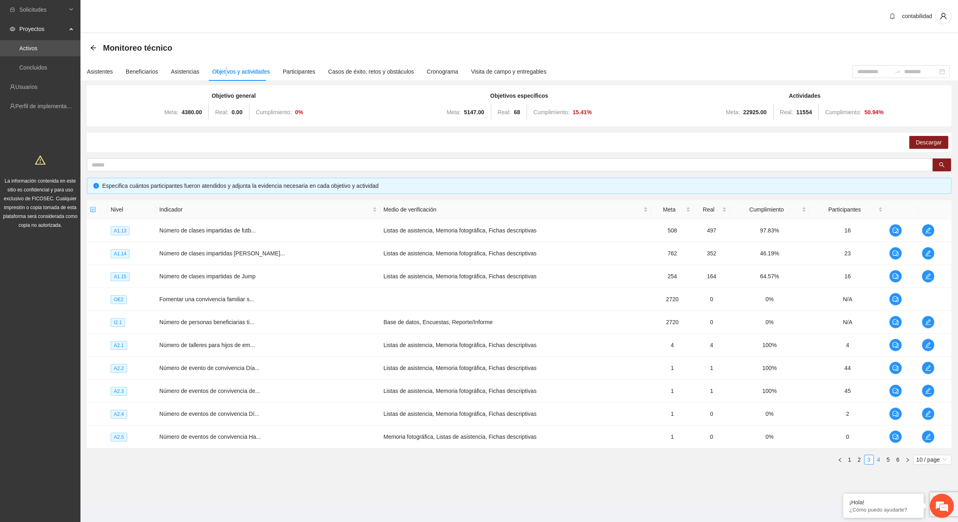
click at [880, 458] on link "4" at bounding box center [878, 459] width 9 height 9
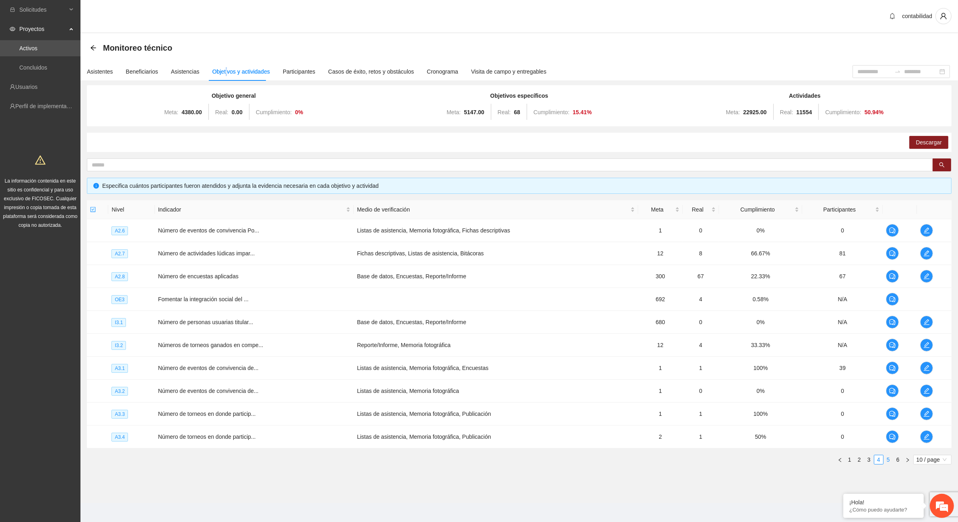
click at [888, 462] on link "5" at bounding box center [888, 459] width 9 height 9
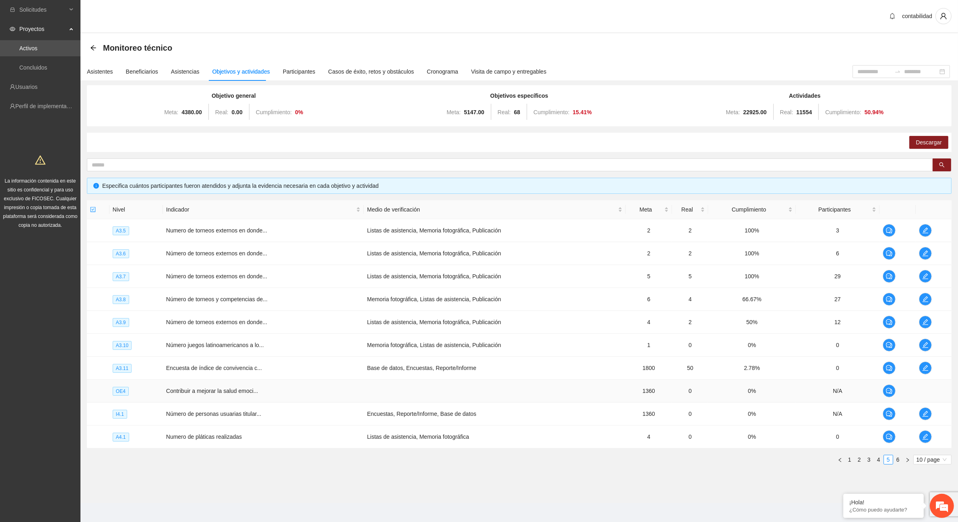
click at [120, 392] on span "OE4" at bounding box center [121, 391] width 16 height 9
click at [193, 388] on span "Contribuir a mejorar la salud emoci..." at bounding box center [212, 391] width 92 height 6
click at [694, 390] on td "0" at bounding box center [690, 391] width 36 height 23
click at [181, 393] on span "Contribuir a mejorar la salud emoci..." at bounding box center [212, 391] width 92 height 6
click at [926, 389] on td at bounding box center [933, 391] width 36 height 23
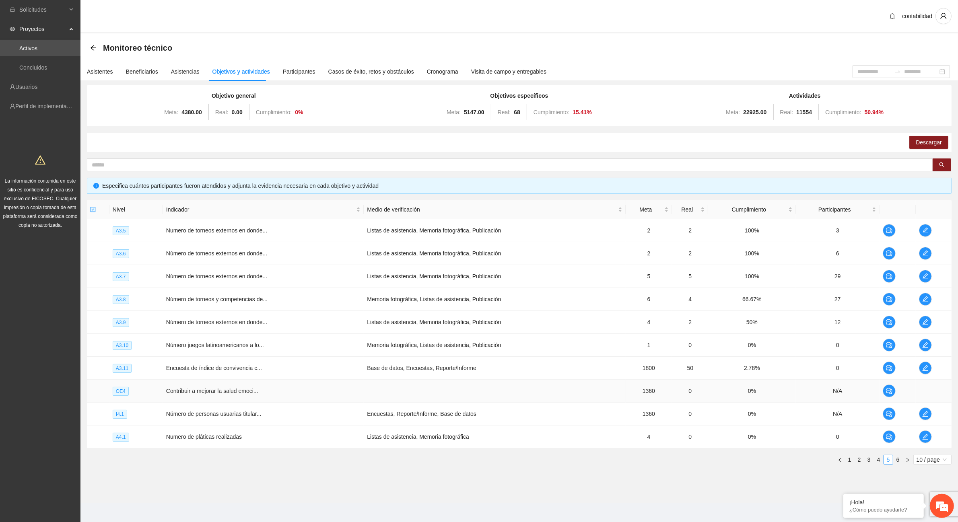
click at [121, 394] on span "OE4" at bounding box center [121, 391] width 16 height 9
click at [35, 47] on link "Activos" at bounding box center [28, 48] width 18 height 6
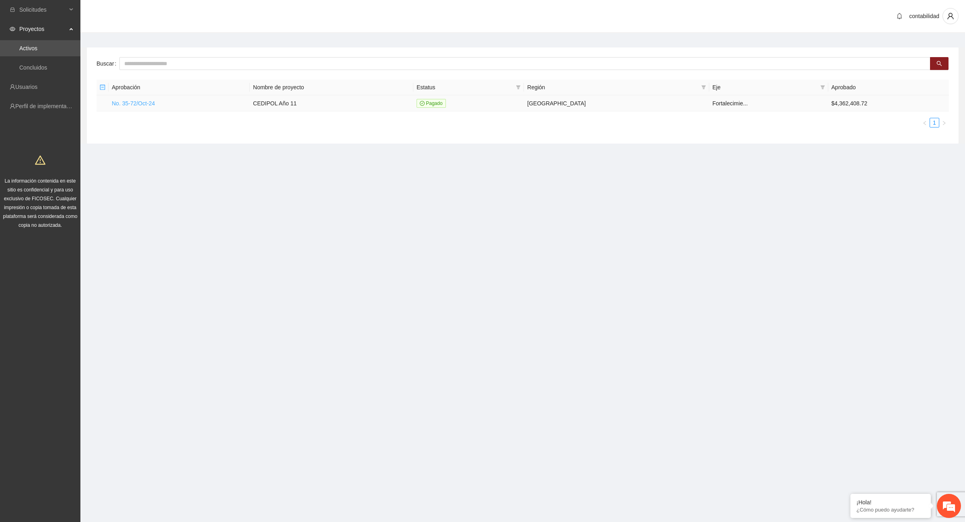
click at [132, 101] on link "No. 35-72/Oct-24" at bounding box center [133, 103] width 43 height 6
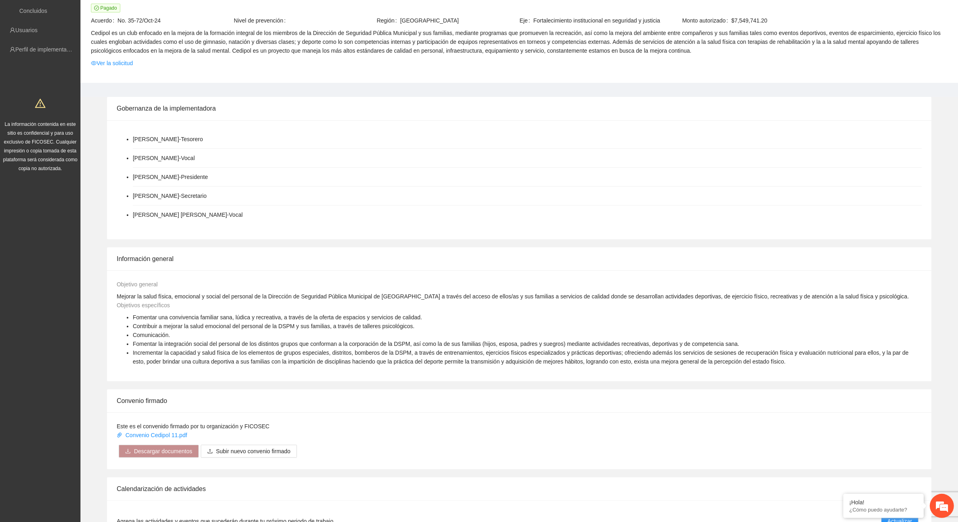
scroll to position [15, 0]
